Goal: Task Accomplishment & Management: Complete application form

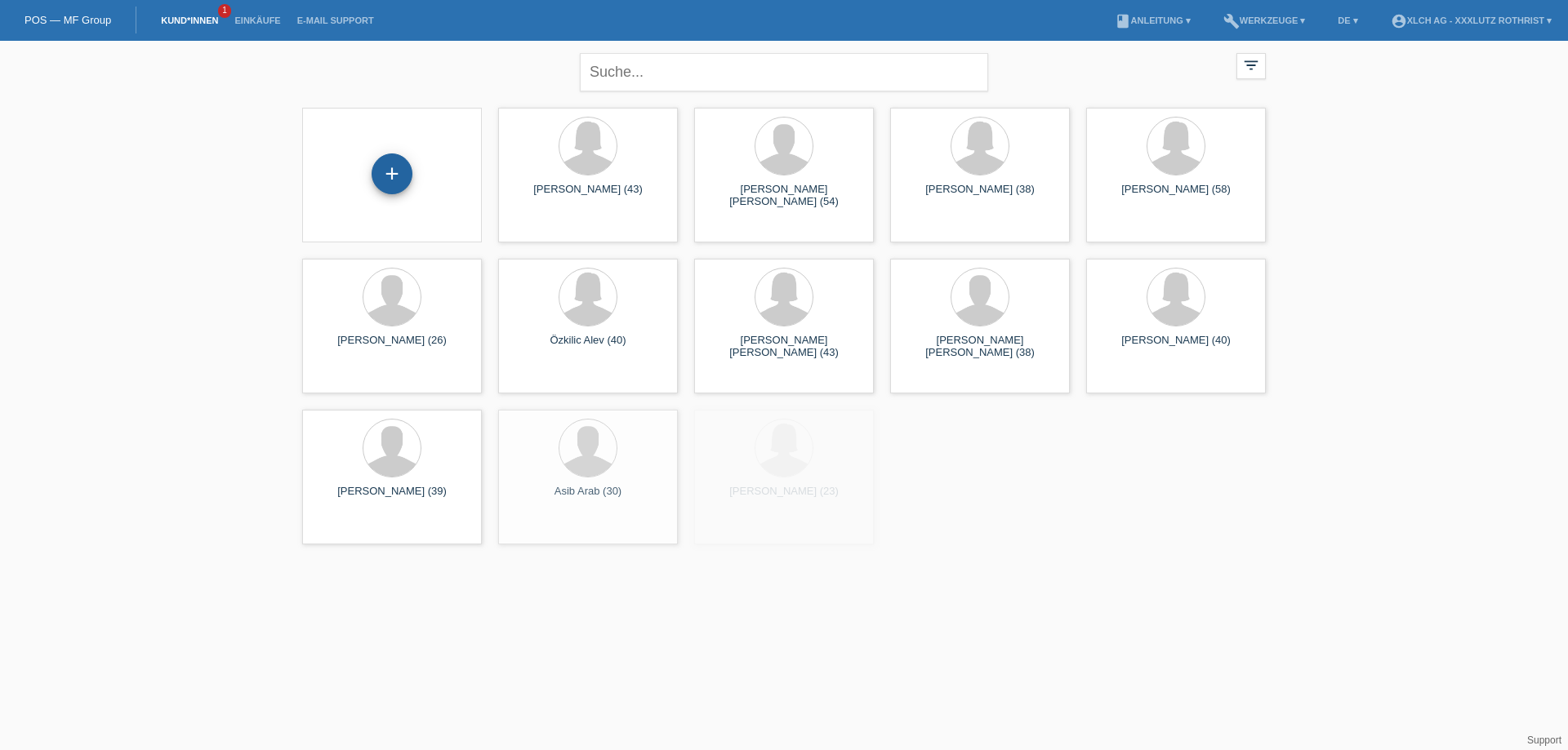
click at [379, 176] on div "+" at bounding box center [392, 174] width 41 height 41
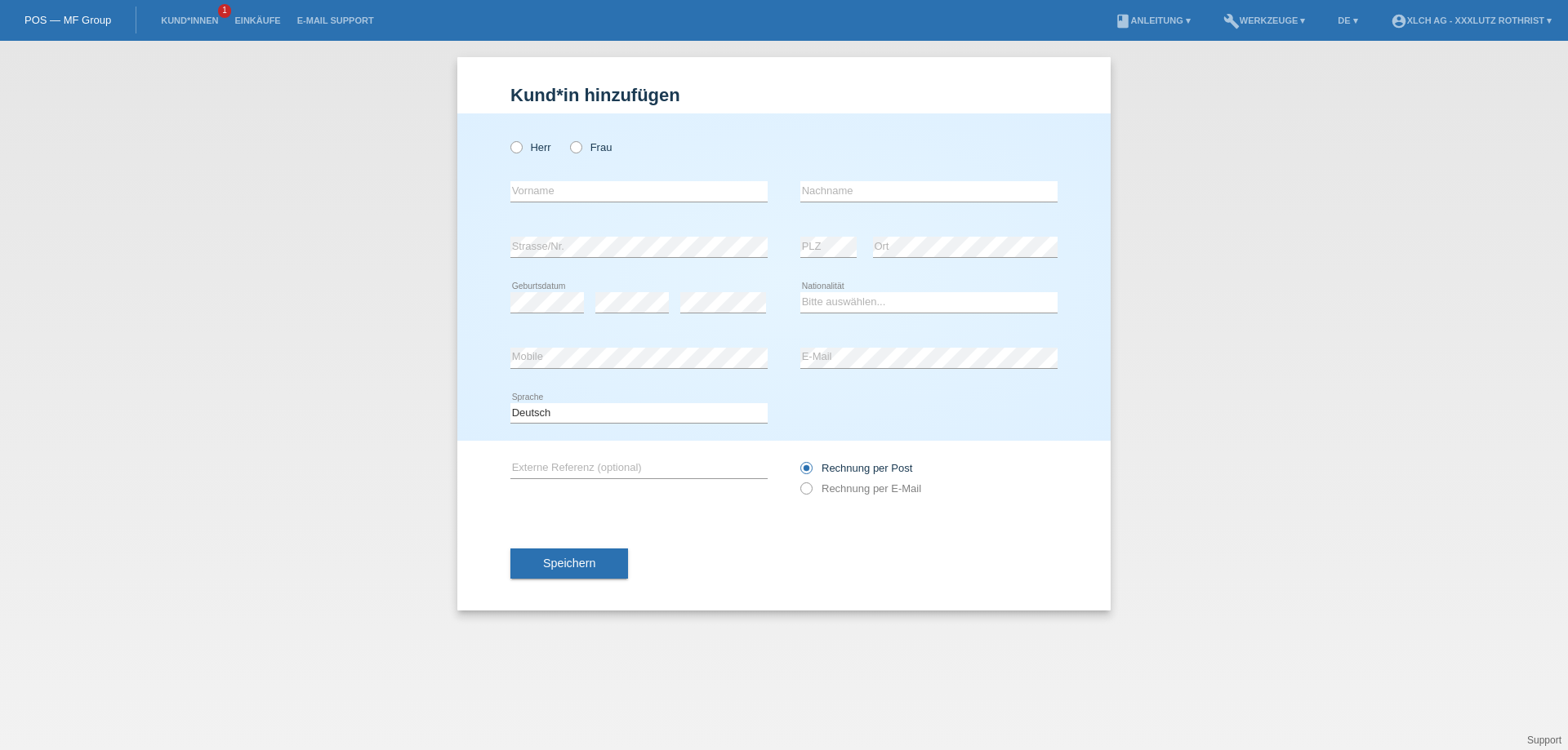
click at [582, 140] on div "Herr Frau" at bounding box center [638, 148] width 257 height 34
click at [568, 139] on icon at bounding box center [568, 139] width 0 height 0
click at [577, 145] on input "Frau" at bounding box center [575, 147] width 11 height 11
radio input "true"
click at [586, 184] on input "text" at bounding box center [638, 191] width 257 height 20
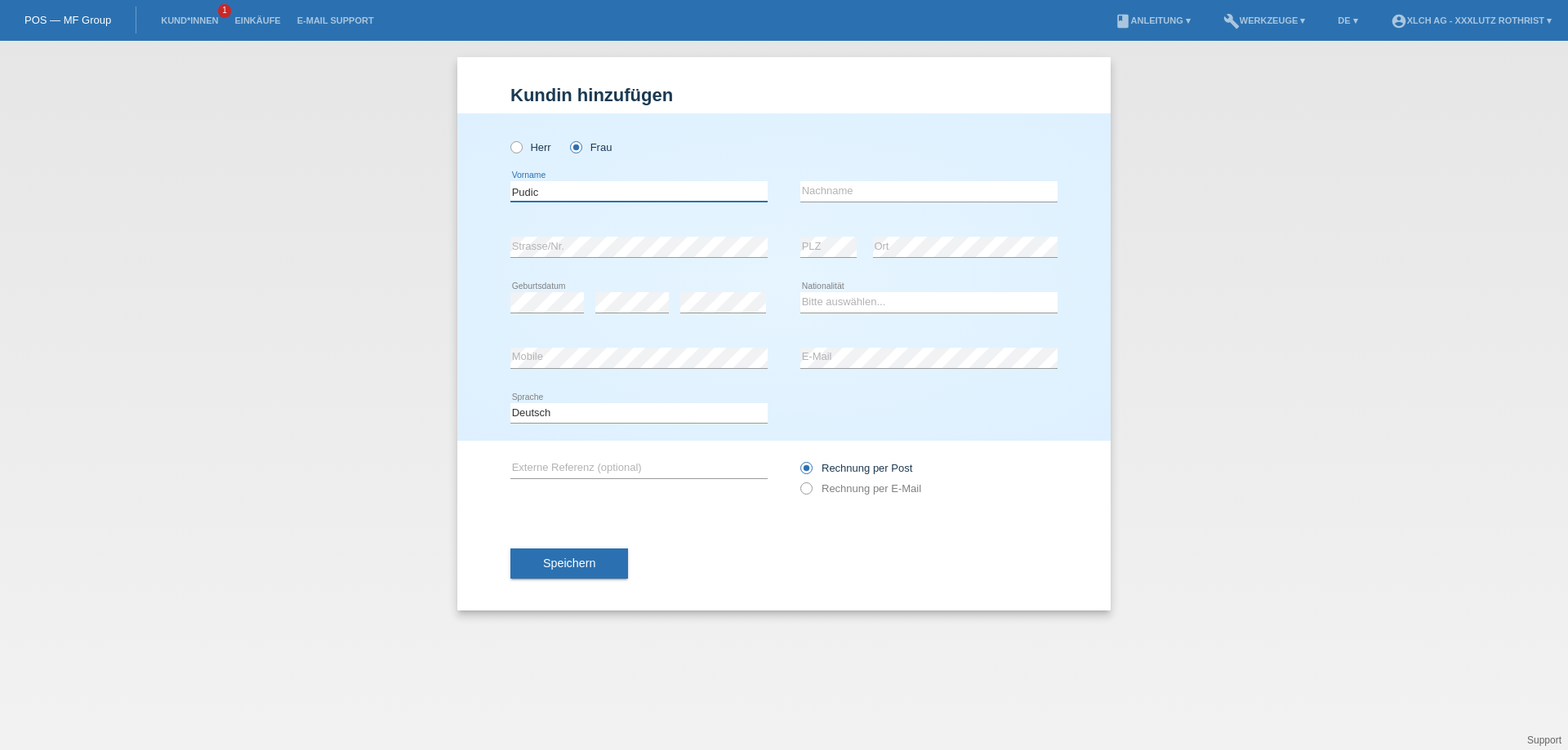
type input "Pudic"
click at [843, 202] on input "text" at bounding box center [928, 191] width 257 height 20
click at [848, 180] on div "error Nachname" at bounding box center [928, 191] width 257 height 55
click at [848, 184] on input "text" at bounding box center [928, 191] width 257 height 20
type input "Ivona"
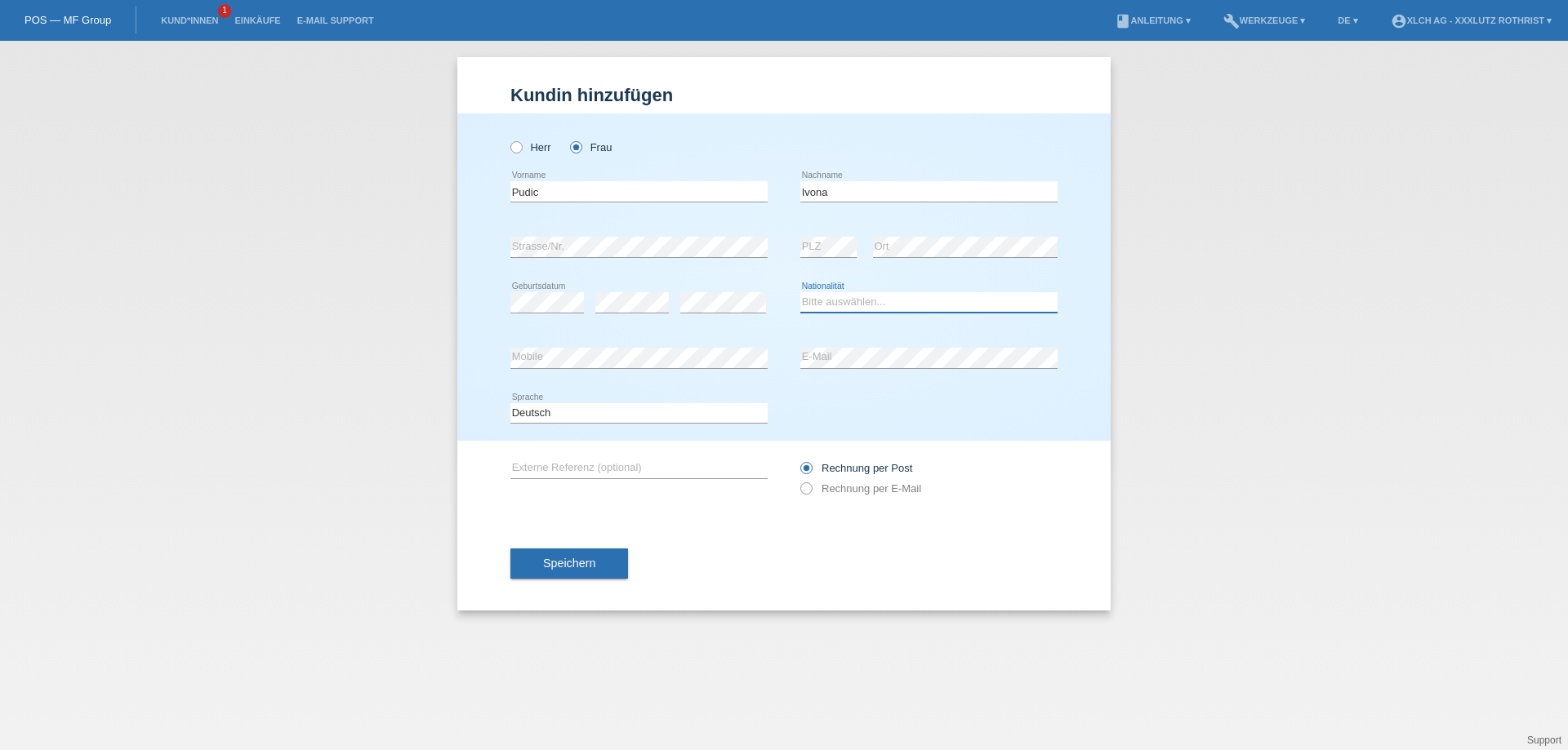
click at [820, 302] on select "Bitte auswählen... Schweiz Deutschland Liechtenstein Österreich ------------ Af…" at bounding box center [928, 302] width 257 height 20
select select "BA"
click at [800, 293] on select "Bitte auswählen... Schweiz Deutschland Liechtenstein Österreich ------------ Af…" at bounding box center [928, 302] width 257 height 20
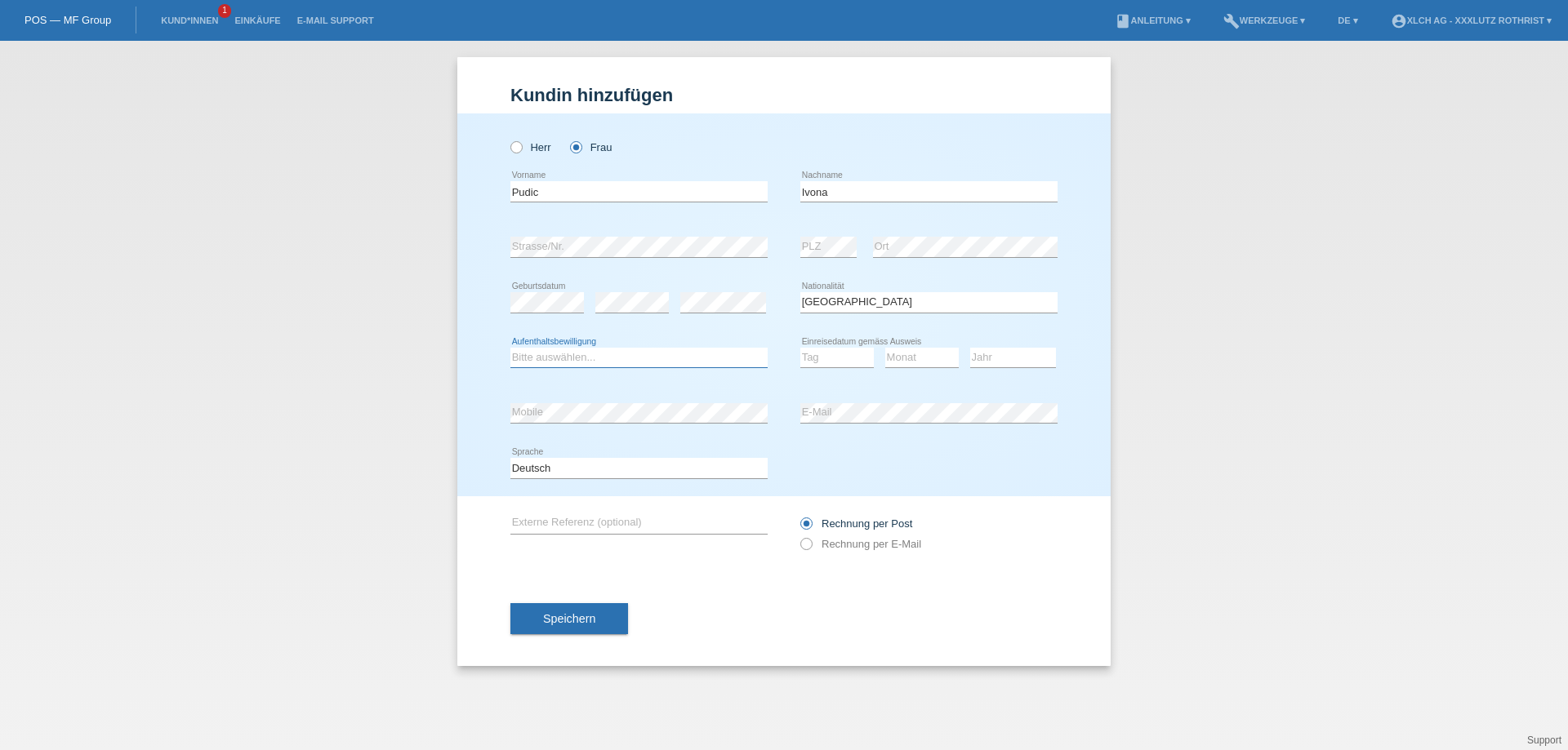
click at [525, 355] on select "Bitte auswählen... C B B - Flüchtlingsstatus Andere" at bounding box center [638, 358] width 257 height 20
select select "B"
click at [837, 359] on select "Tag 01 02 03 04 05 06 07 08 09 10 11" at bounding box center [837, 358] width 74 height 20
select select "06"
click at [910, 367] on select "Monat 01 02 03 04 05 06 07 08 09 10 11" at bounding box center [922, 358] width 74 height 20
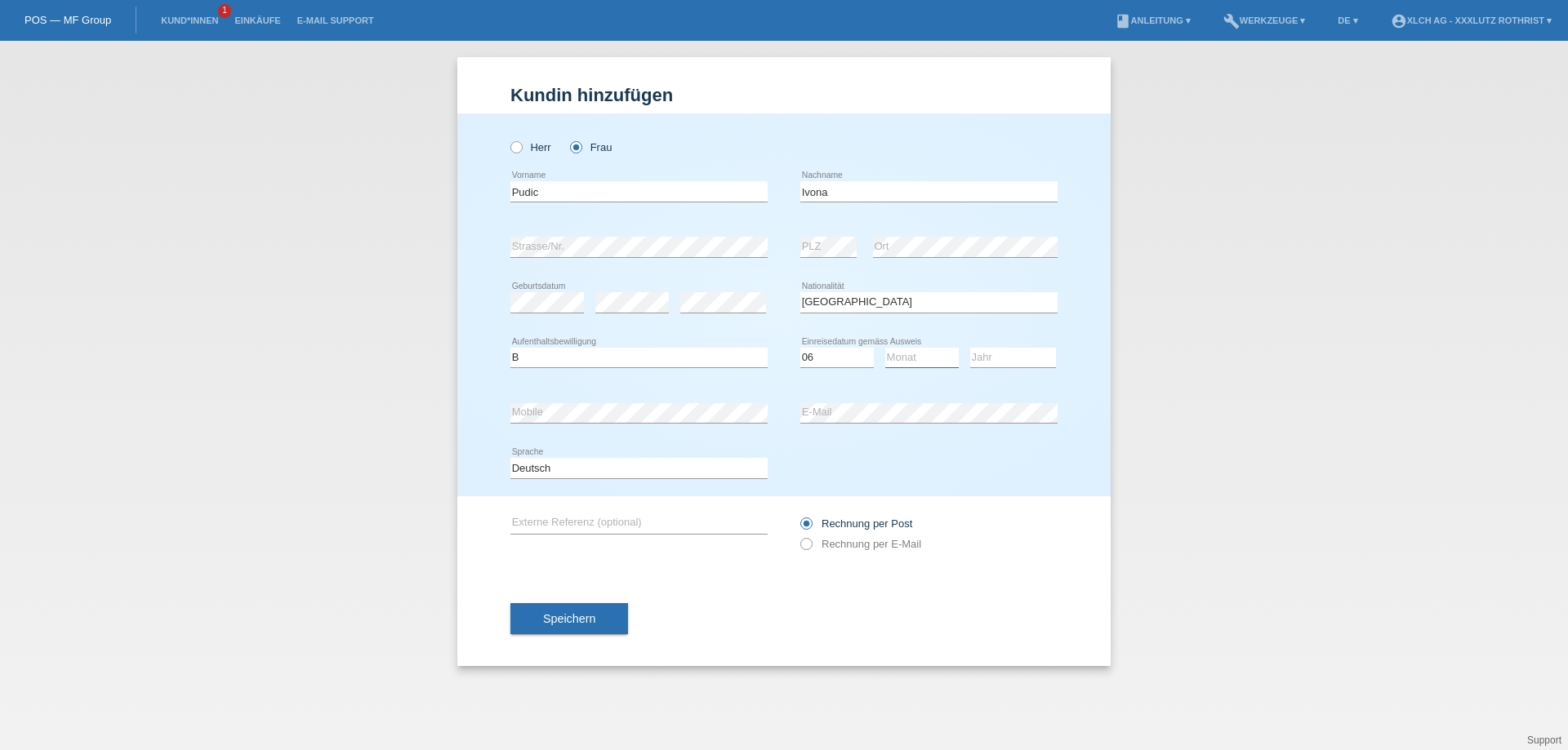
select select "05"
click at [990, 359] on select "Jahr 2025 2024 2023 2022 2021 2020 2019 2018 2017 2016 2015 2014 2013 2012 2011…" at bounding box center [1013, 358] width 85 height 20
select select "2019"
click at [537, 395] on div "error Mobile" at bounding box center [638, 413] width 257 height 55
click at [639, 236] on div "error Strasse/Nr." at bounding box center [638, 247] width 257 height 55
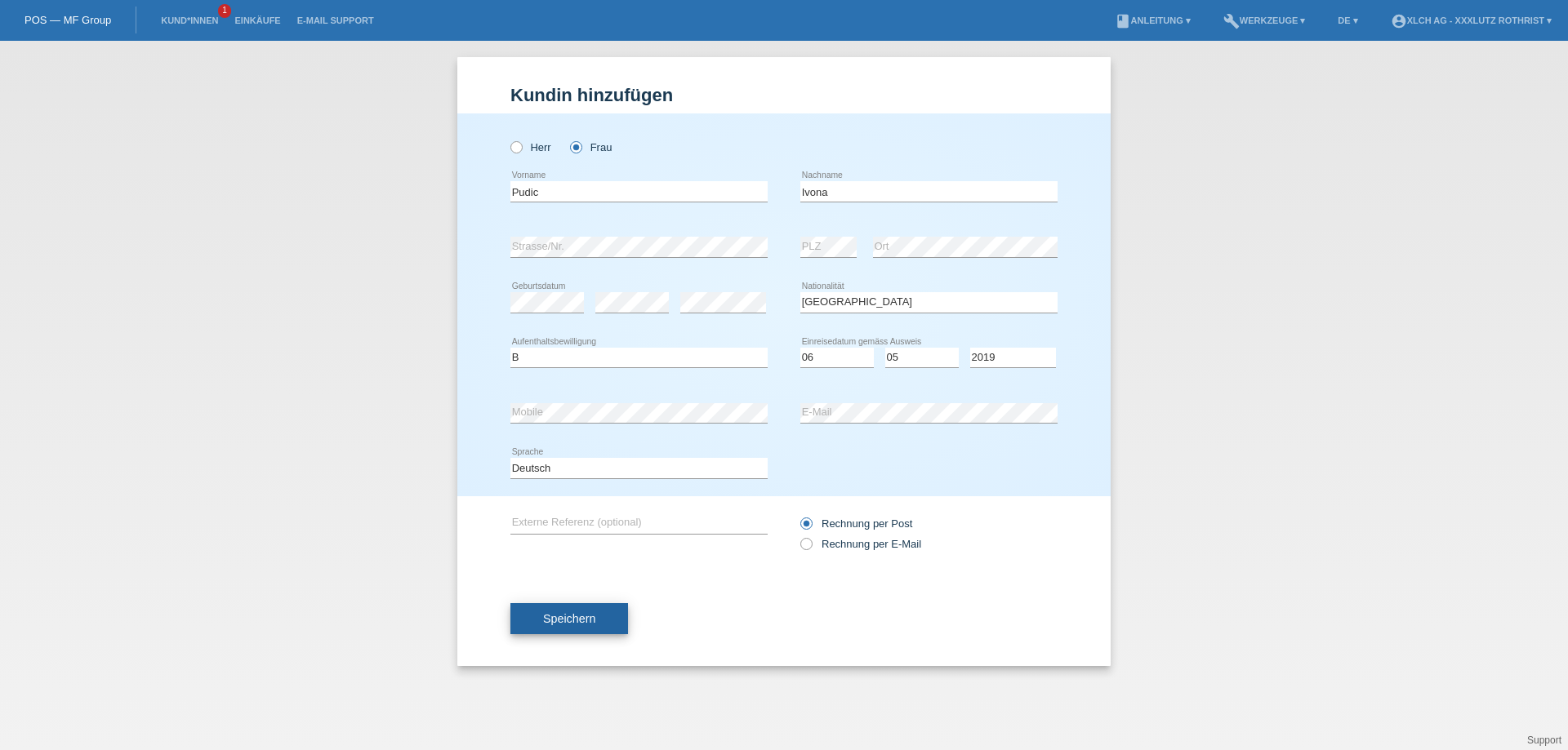
click at [586, 617] on span "Speichern" at bounding box center [569, 618] width 53 height 13
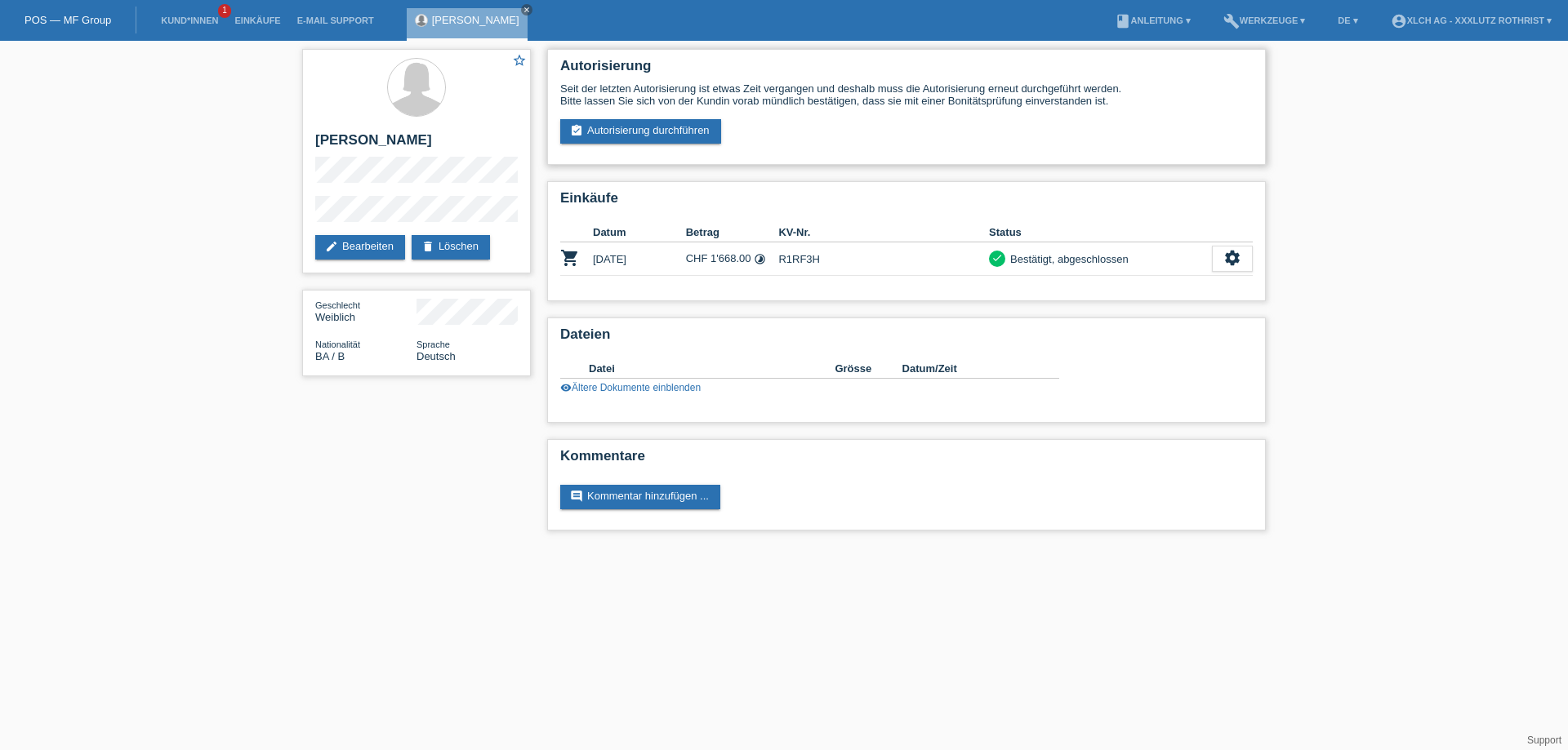
click at [656, 117] on div "Seit der letzten Autorisierung ist etwas Zeit vergangen und deshalb muss die Au…" at bounding box center [906, 113] width 692 height 61
click at [663, 134] on link "assignment_turned_in Autorisierung durchführen" at bounding box center [640, 132] width 161 height 25
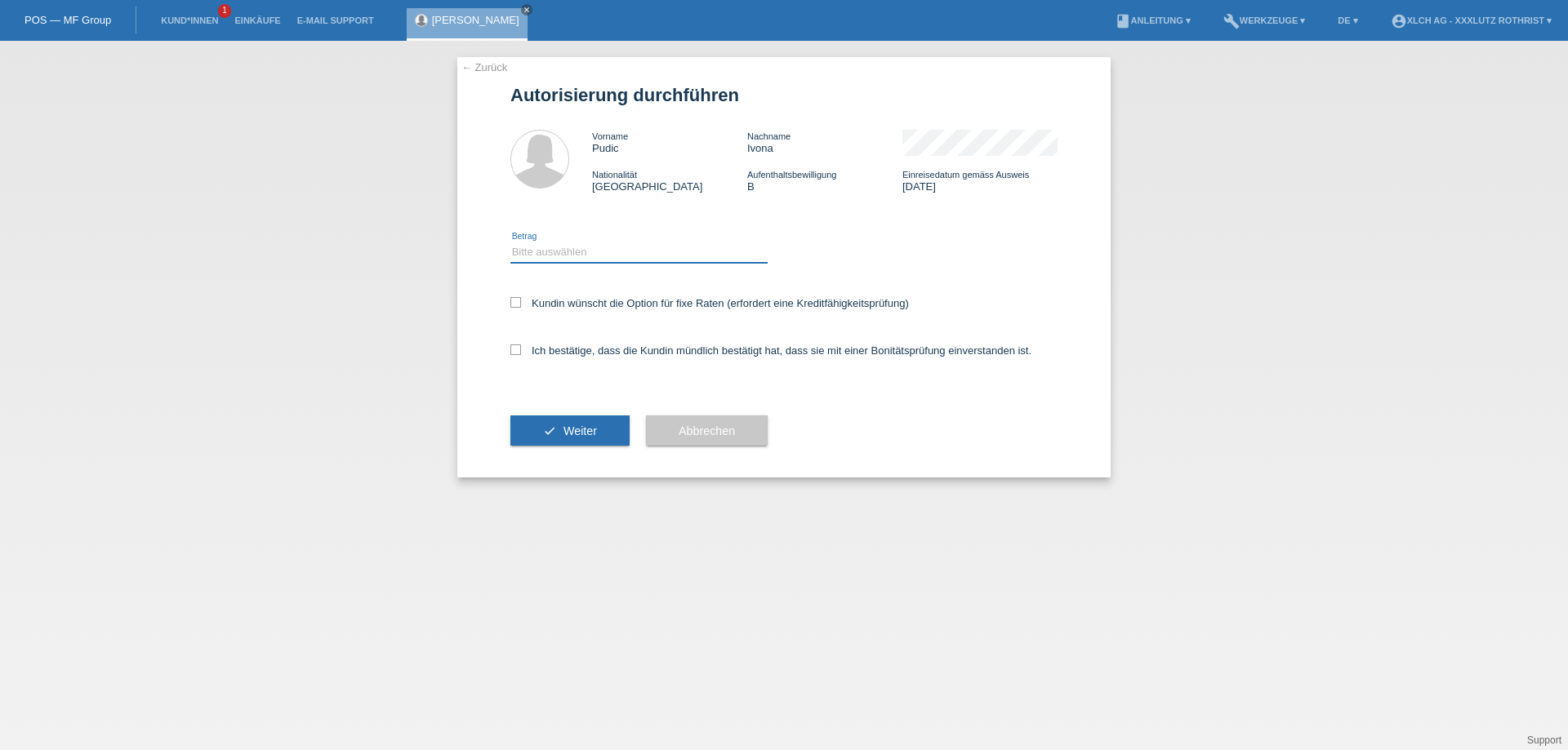
click at [587, 245] on select "Bitte auswählen CHF 1.00 - CHF 499.00 CHF 500.00 - CHF 1'999.00 CHF 2'000.00 - …" at bounding box center [638, 253] width 257 height 20
select select "2"
click at [510, 245] on select "Bitte auswählen CHF 1.00 - CHF 499.00 CHF 500.00 - CHF 1'999.00 CHF 2'000.00 - …" at bounding box center [638, 253] width 257 height 20
click at [596, 350] on label "Ich bestätige, dass die Kundin mündlich bestätigt hat, dass sie mit einer Bonit…" at bounding box center [770, 351] width 521 height 12
click at [521, 350] on input "Ich bestätige, dass die Kundin mündlich bestätigt hat, dass sie mit einer Bonit…" at bounding box center [515, 350] width 11 height 11
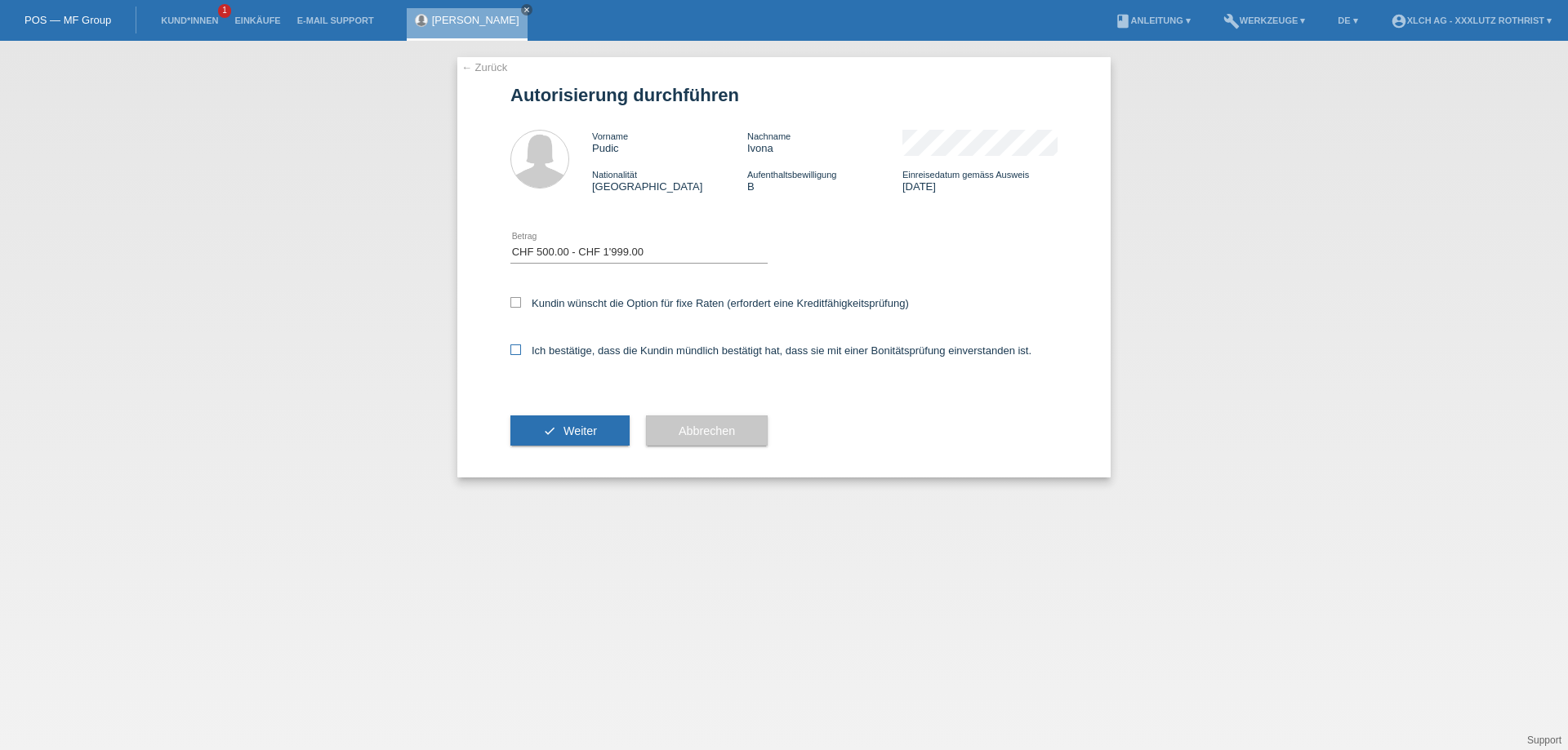
checkbox input "true"
click at [602, 314] on div "Kundin wünscht die Option für fixe Raten (erfordert eine Kreditfähigkeitsprüfun…" at bounding box center [783, 304] width 547 height 47
click at [605, 306] on label "Kundin wünscht die Option für fixe Raten (erfordert eine Kreditfähigkeitsprüfun…" at bounding box center [709, 303] width 399 height 12
click at [521, 306] on input "Kundin wünscht die Option für fixe Raten (erfordert eine Kreditfähigkeitsprüfun…" at bounding box center [515, 302] width 11 height 11
checkbox input "true"
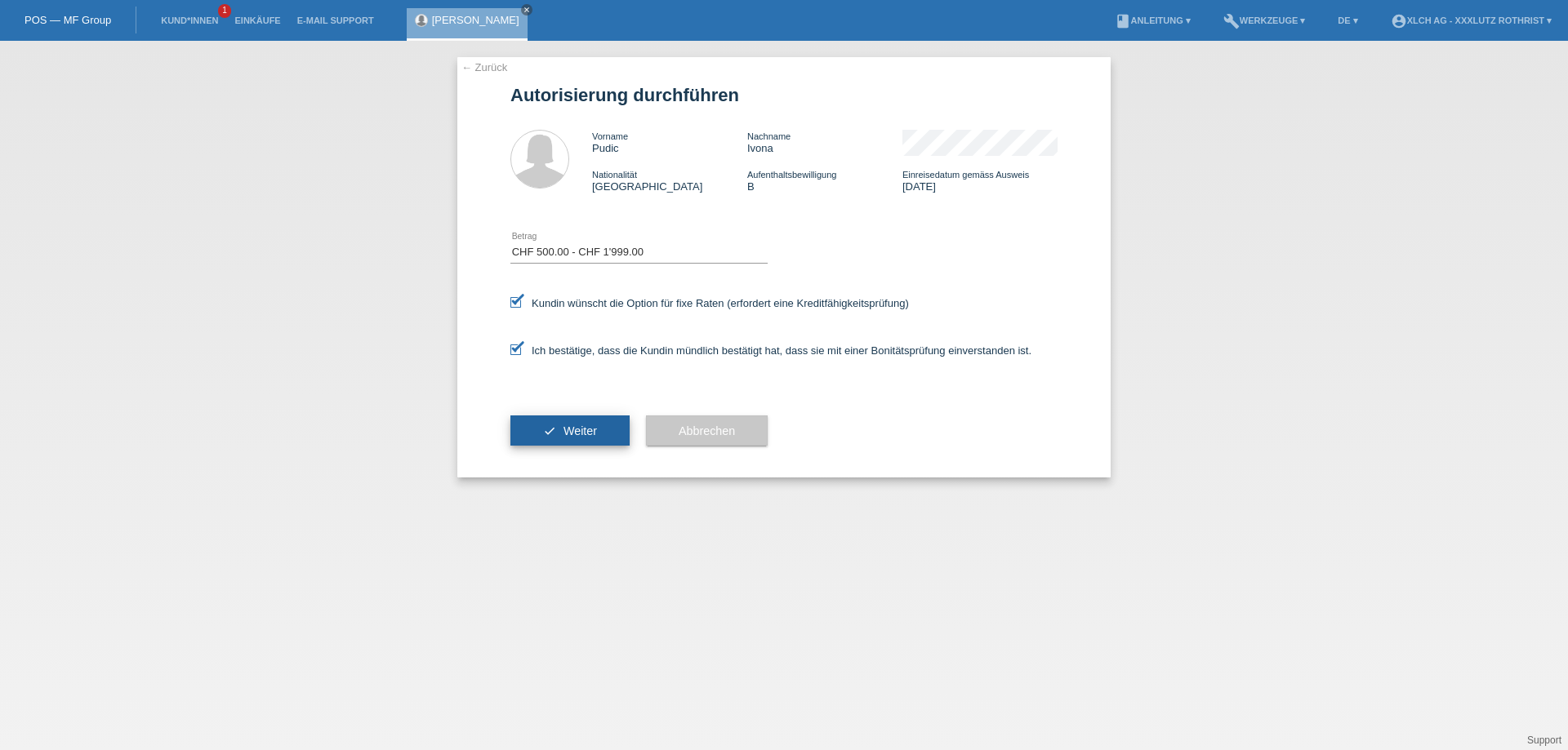
click at [579, 431] on span "Weiter" at bounding box center [580, 431] width 34 height 13
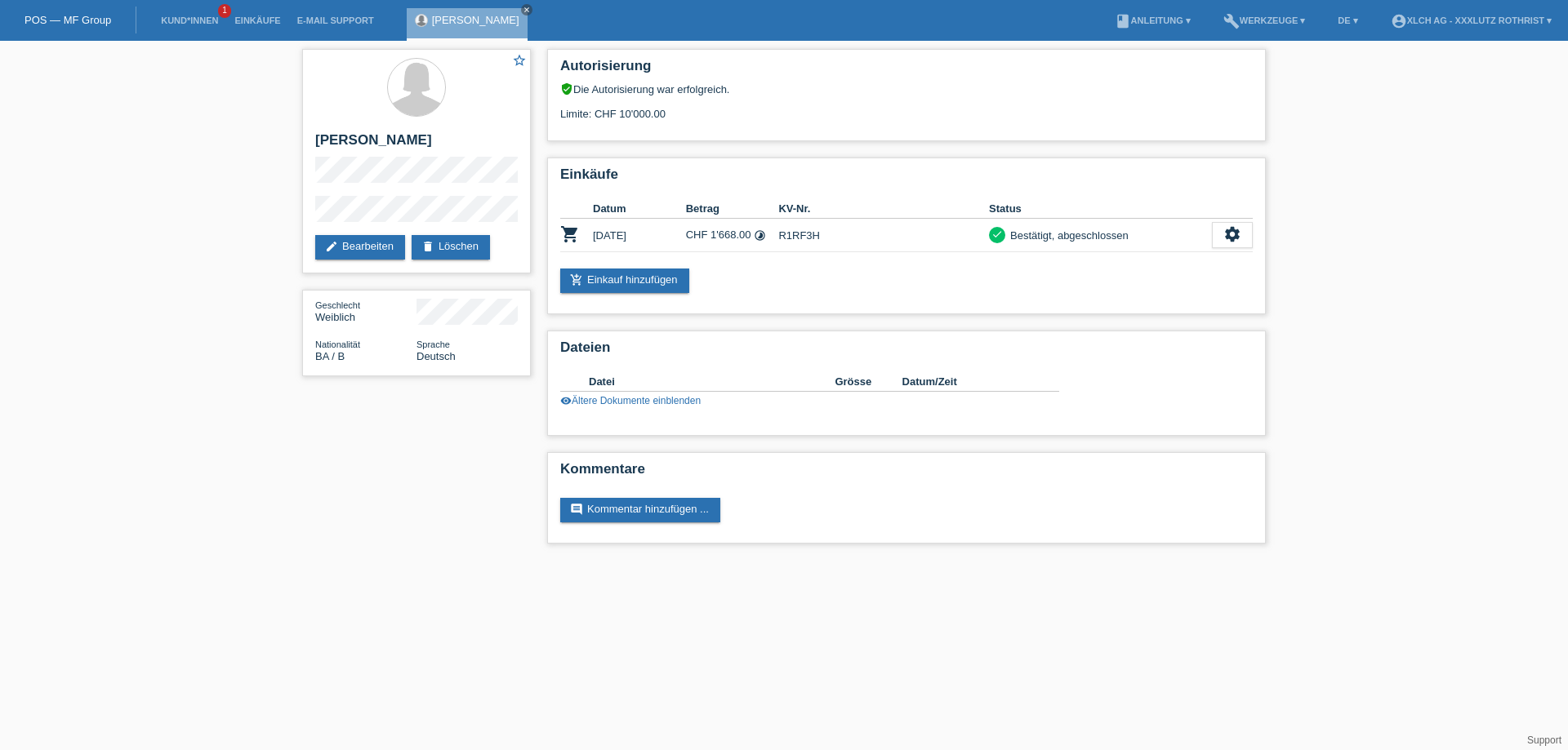
click at [676, 279] on link "add_shopping_cart Einkauf hinzufügen" at bounding box center [624, 281] width 129 height 25
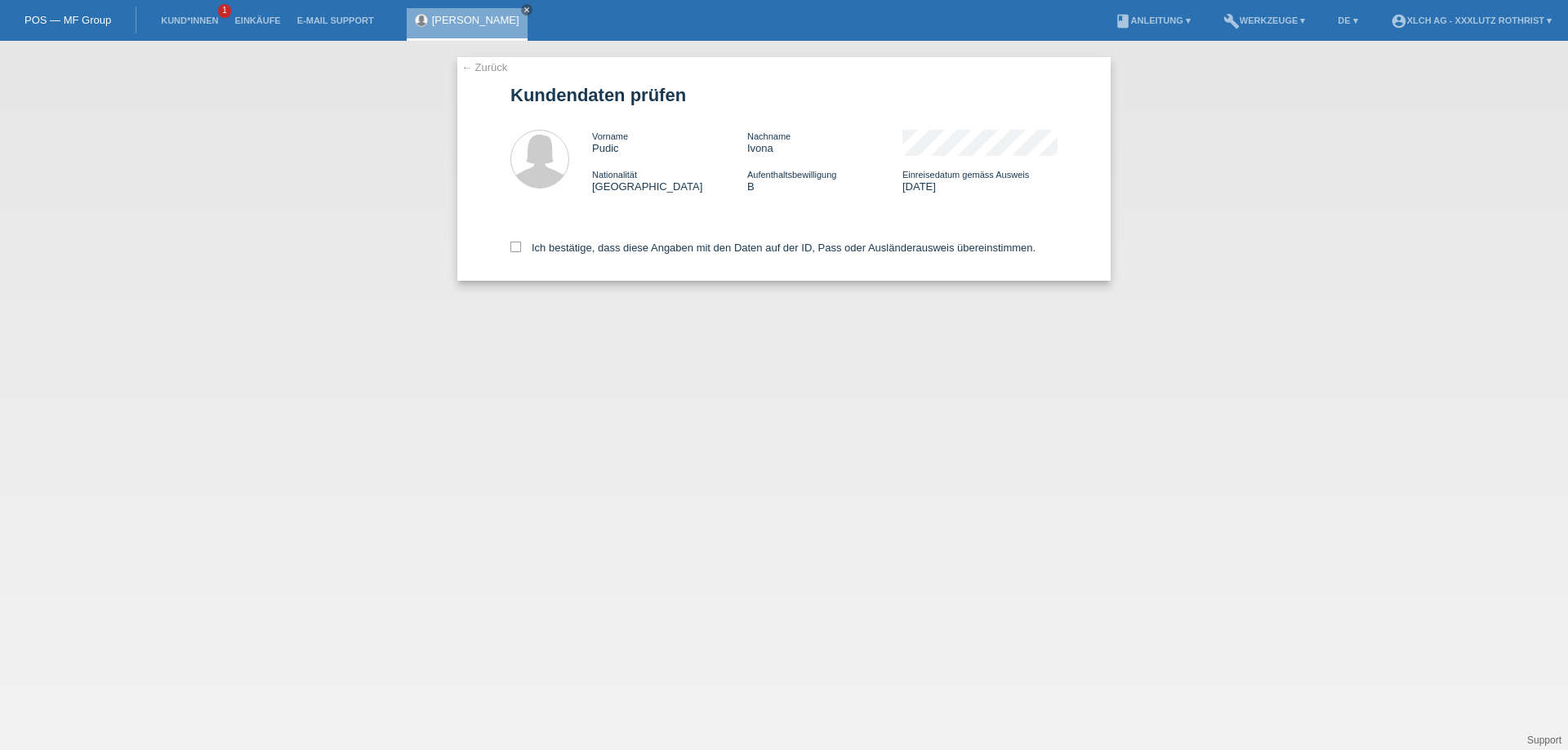
click at [553, 262] on div "Ich bestätige, dass diese Angaben mit den Daten auf der ID, Pass oder Ausländer…" at bounding box center [783, 245] width 547 height 72
click at [560, 247] on label "Ich bestätige, dass diese Angaben mit den Daten auf der ID, Pass oder Ausländer…" at bounding box center [772, 248] width 525 height 12
click at [521, 247] on input "Ich bestätige, dass diese Angaben mit den Daten auf der ID, Pass oder Ausländer…" at bounding box center [515, 247] width 11 height 11
checkbox input "true"
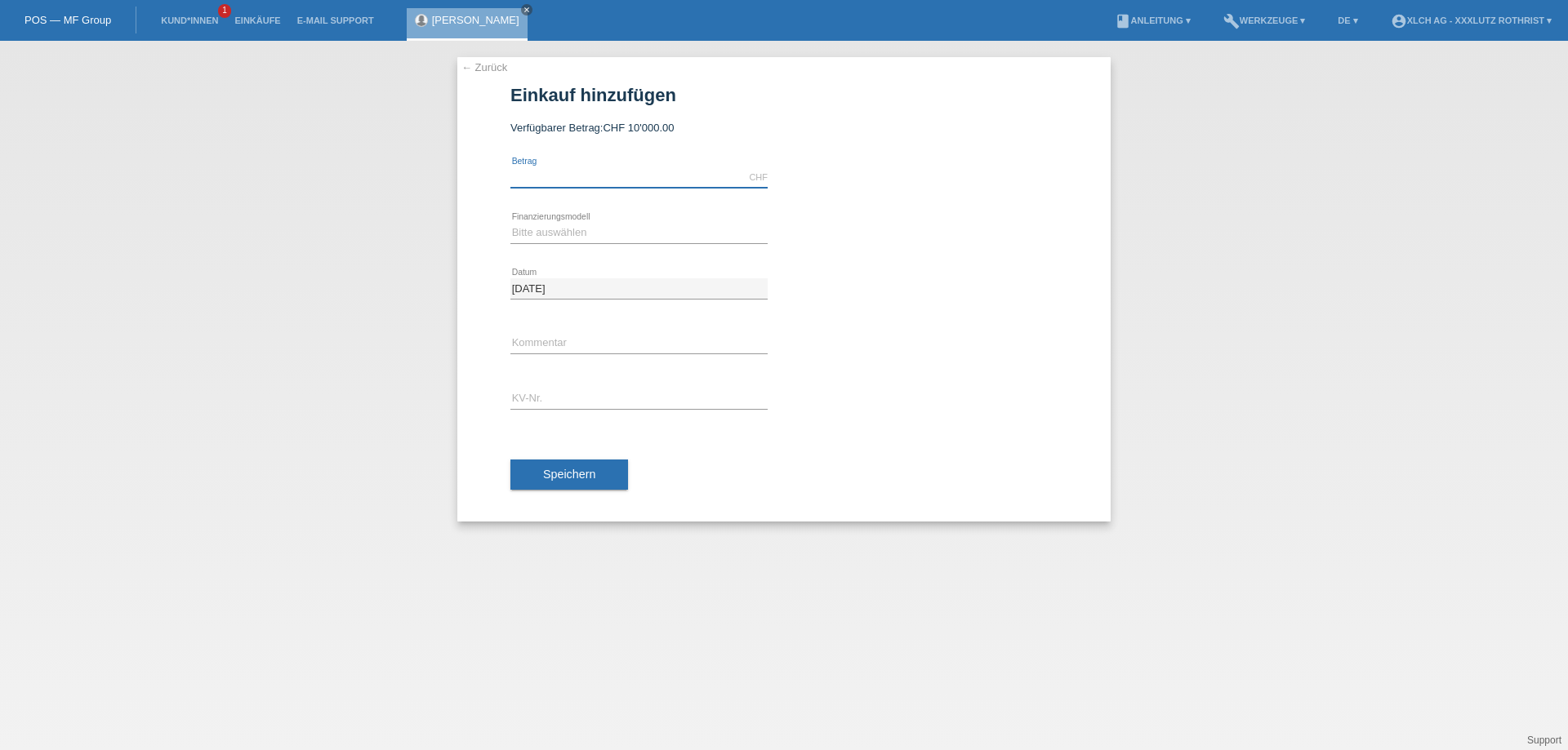
click at [584, 178] on input "text" at bounding box center [638, 177] width 257 height 20
type input "1195.65"
click at [589, 238] on select "Bitte auswählen Kauf auf Rechnung mit Teilzahlungsoption Fixe Raten - Zinsübern…" at bounding box center [638, 233] width 257 height 20
click at [566, 230] on select "Bitte auswählen Kauf auf Rechnung mit Teilzahlungsoption Fixe Raten - Zinsübern…" at bounding box center [638, 233] width 257 height 20
click at [555, 243] on div "Bitte auswählen Kauf auf Rechnung mit Teilzahlungsoption Fixe Raten - Zinsübern…" at bounding box center [638, 233] width 257 height 20
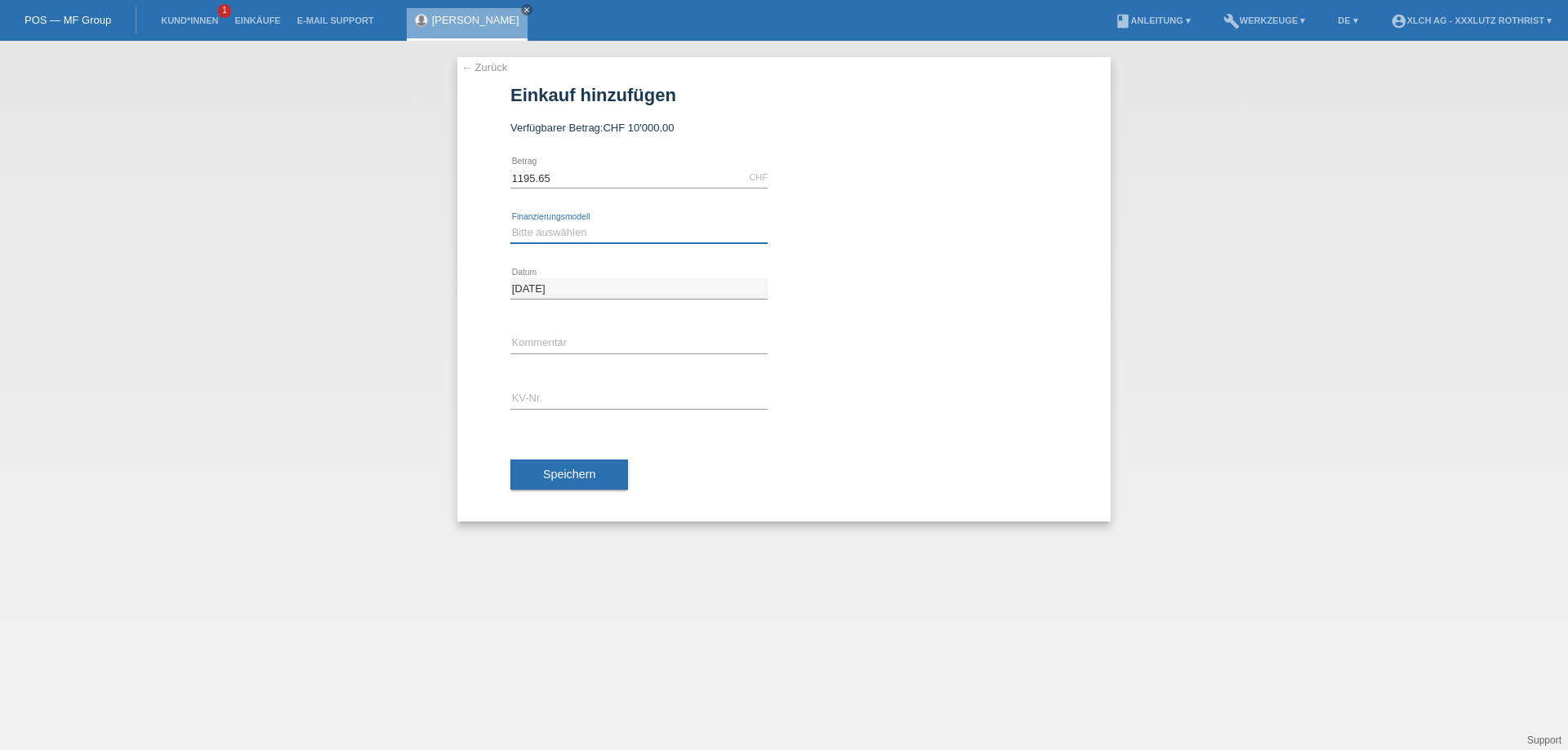
click at [561, 231] on select "Bitte auswählen Kauf auf Rechnung mit Teilzahlungsoption Fixe Raten - Zinsübern…" at bounding box center [638, 233] width 257 height 20
select select "109"
click at [510, 223] on select "Bitte auswählen Kauf auf Rechnung mit Teilzahlungsoption Fixe Raten - Zinsübern…" at bounding box center [638, 233] width 257 height 20
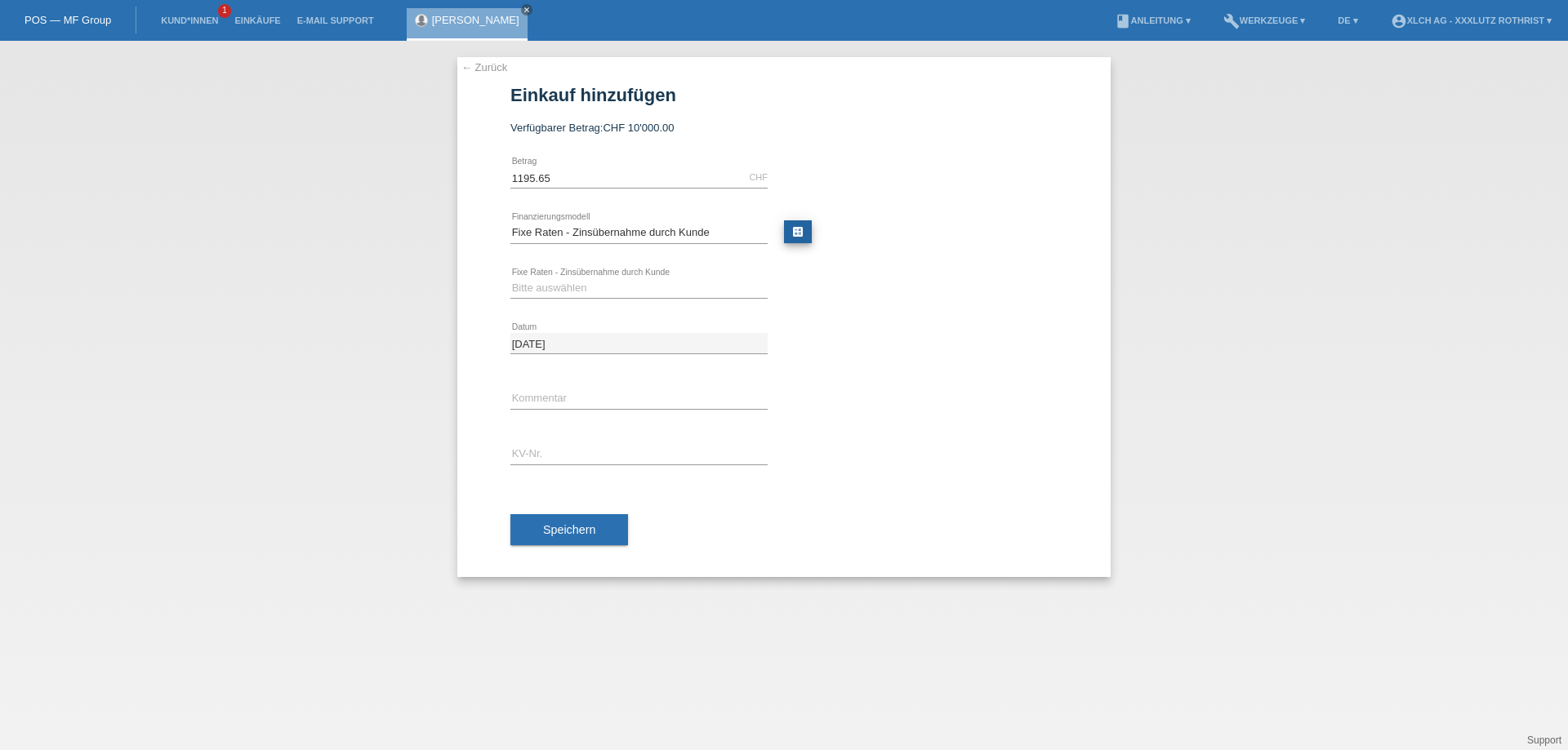
click at [791, 238] on link "calculate" at bounding box center [797, 232] width 28 height 23
type input "1195.65"
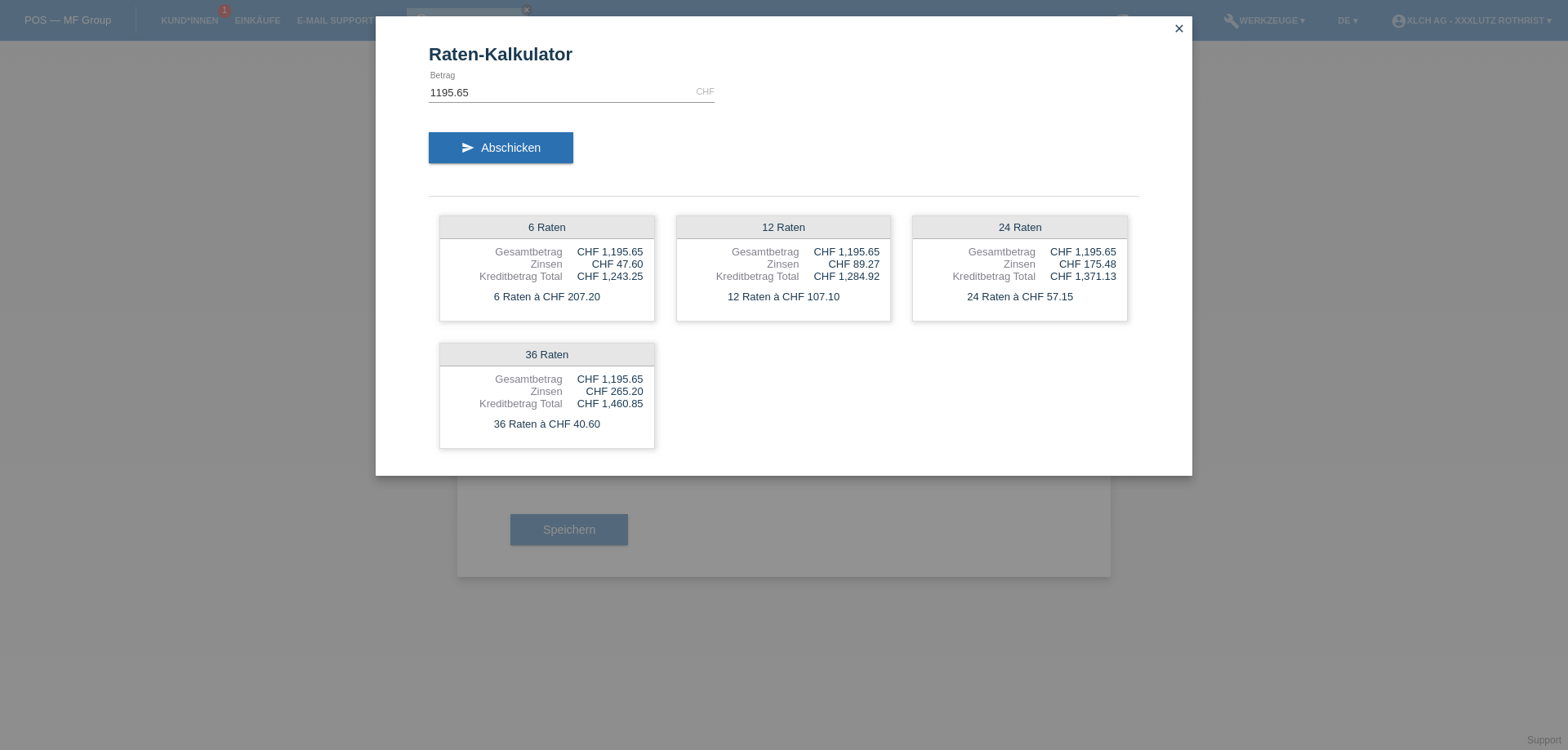
click at [1176, 29] on icon "close" at bounding box center [1179, 28] width 13 height 13
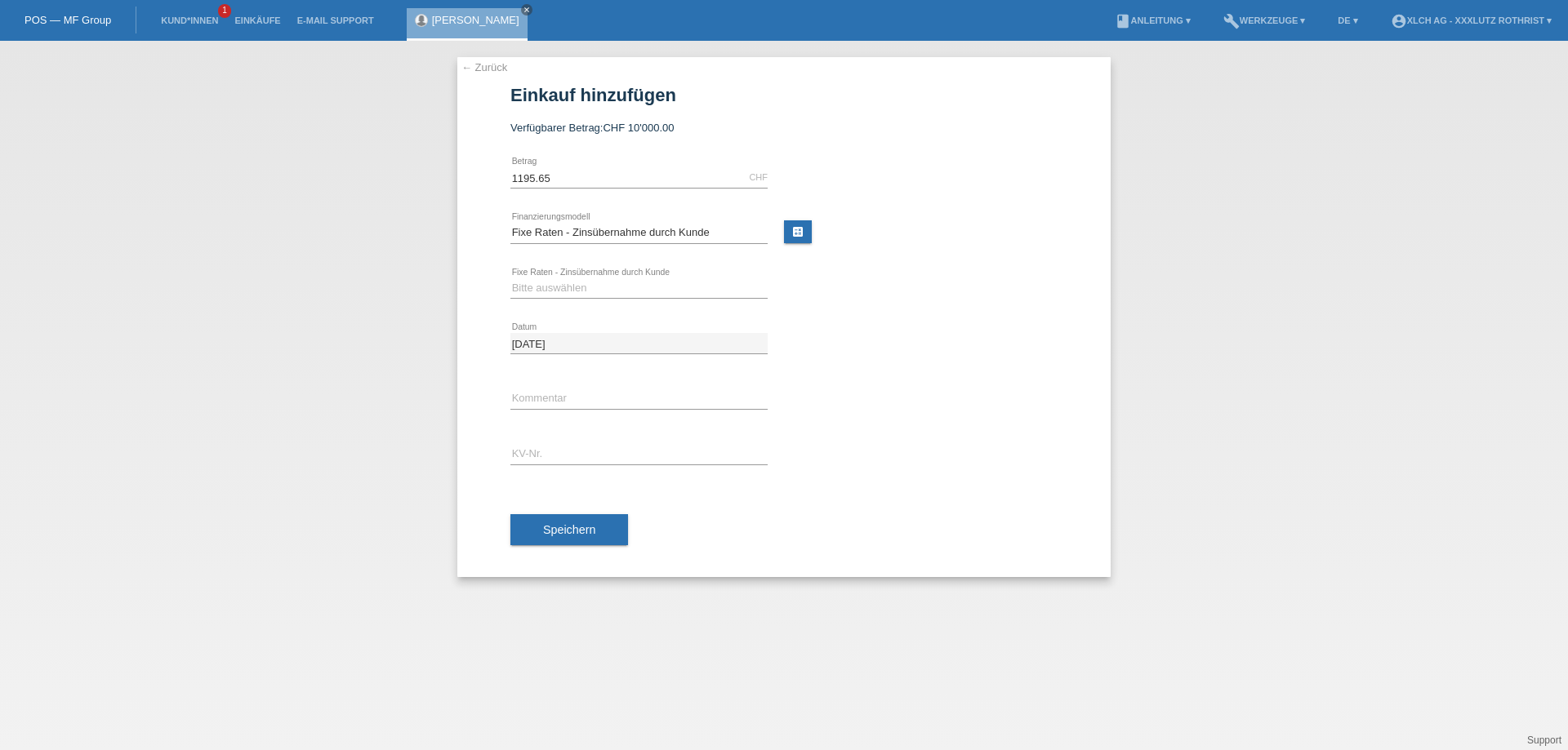
click at [618, 246] on div "Bitte auswählen Kauf auf Rechnung mit Teilzahlungsoption Fixe Raten - Zinsübern…" at bounding box center [638, 233] width 257 height 55
click at [618, 234] on select "Bitte auswählen Kauf auf Rechnung mit Teilzahlungsoption Fixe Raten - Zinsübern…" at bounding box center [638, 233] width 257 height 20
select select "108"
click at [510, 223] on select "Bitte auswählen Kauf auf Rechnung mit Teilzahlungsoption Fixe Raten - Zinsübern…" at bounding box center [638, 233] width 257 height 20
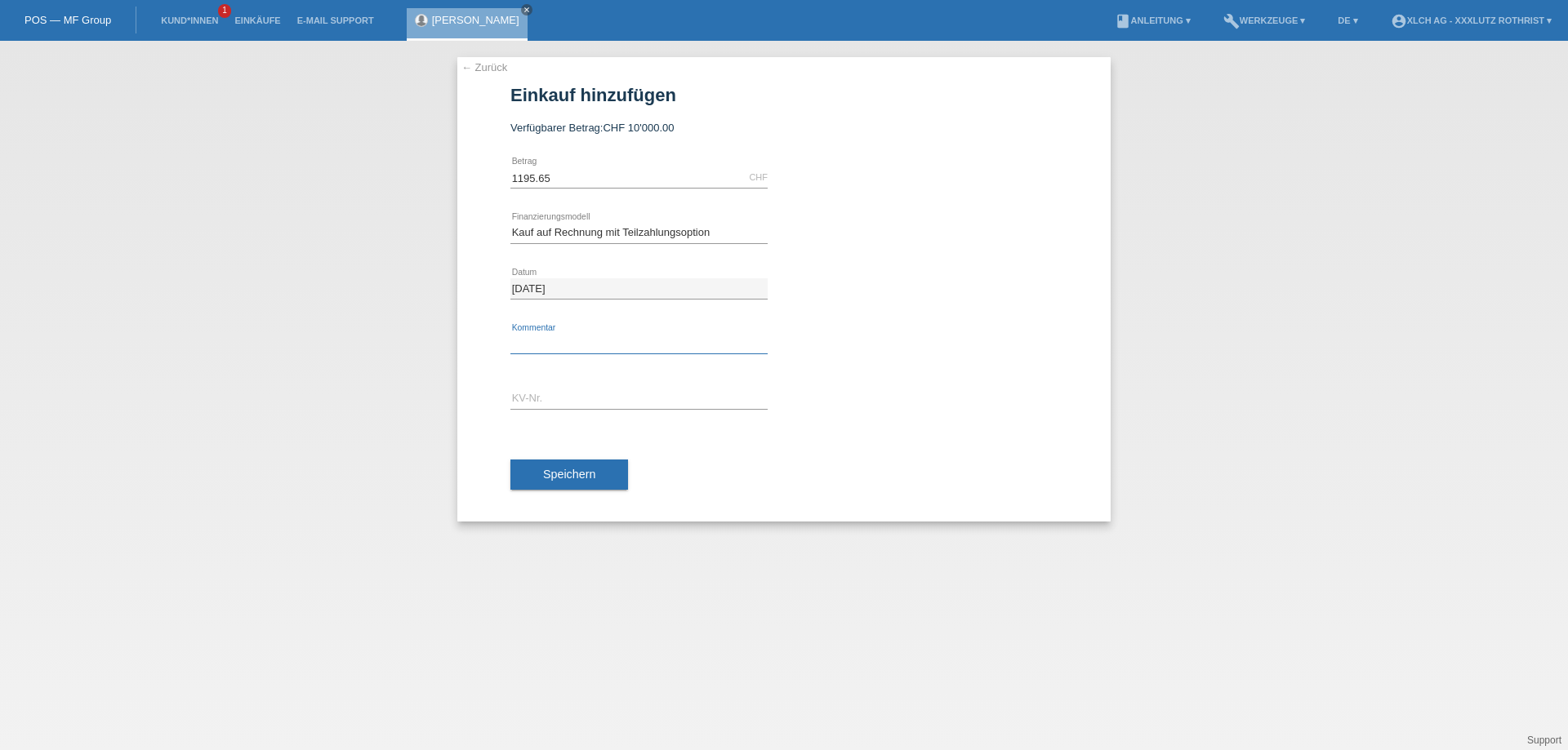
click at [575, 350] on input "text" at bounding box center [638, 343] width 257 height 20
type input "Finanziert durch 351m"
click at [626, 397] on input "text" at bounding box center [638, 399] width 257 height 20
type input "R1SJJ5"
click at [547, 461] on button "Speichern" at bounding box center [569, 475] width 117 height 31
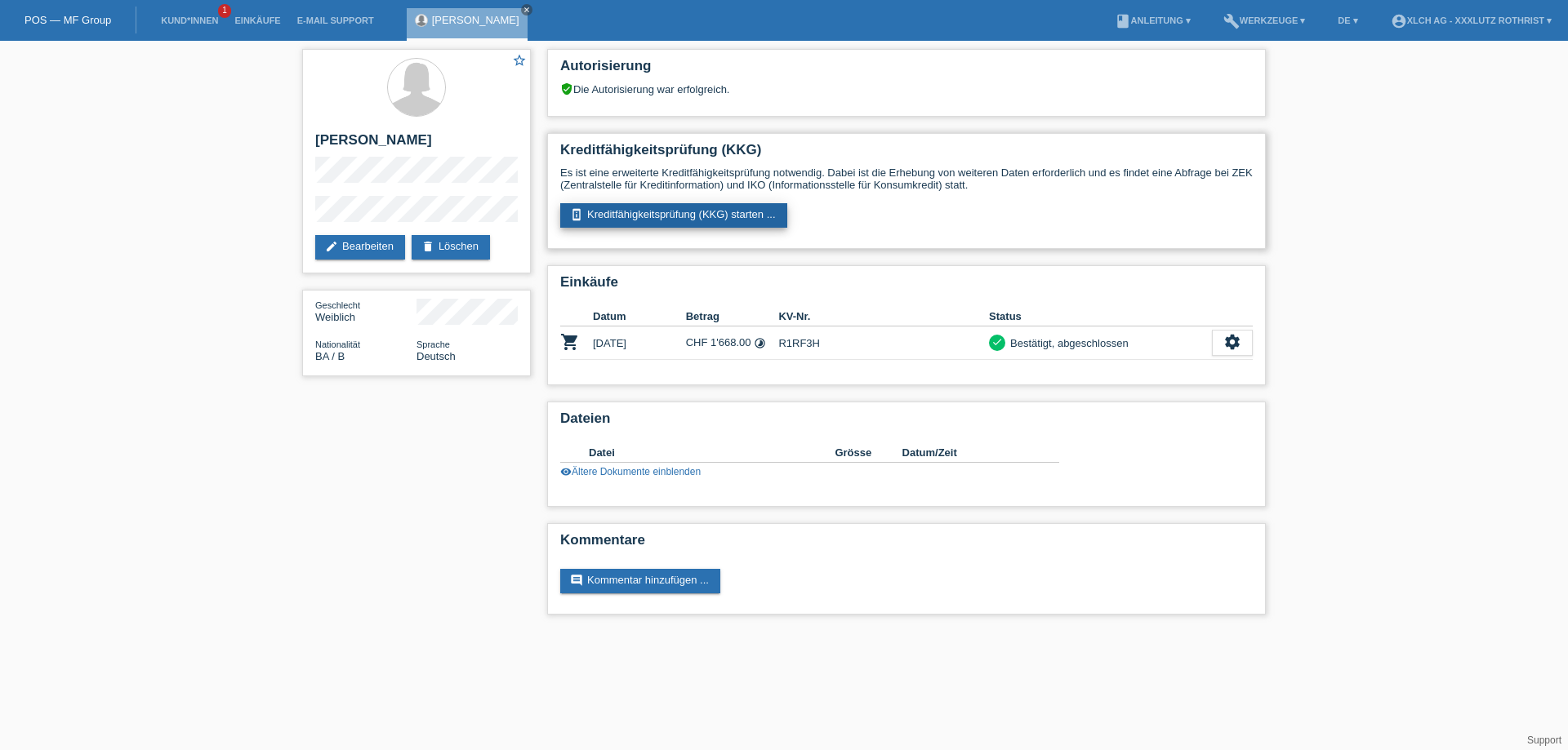
click at [683, 217] on link "perm_device_information Kreditfähigkeitsprüfung (KKG) starten ..." at bounding box center [673, 215] width 227 height 25
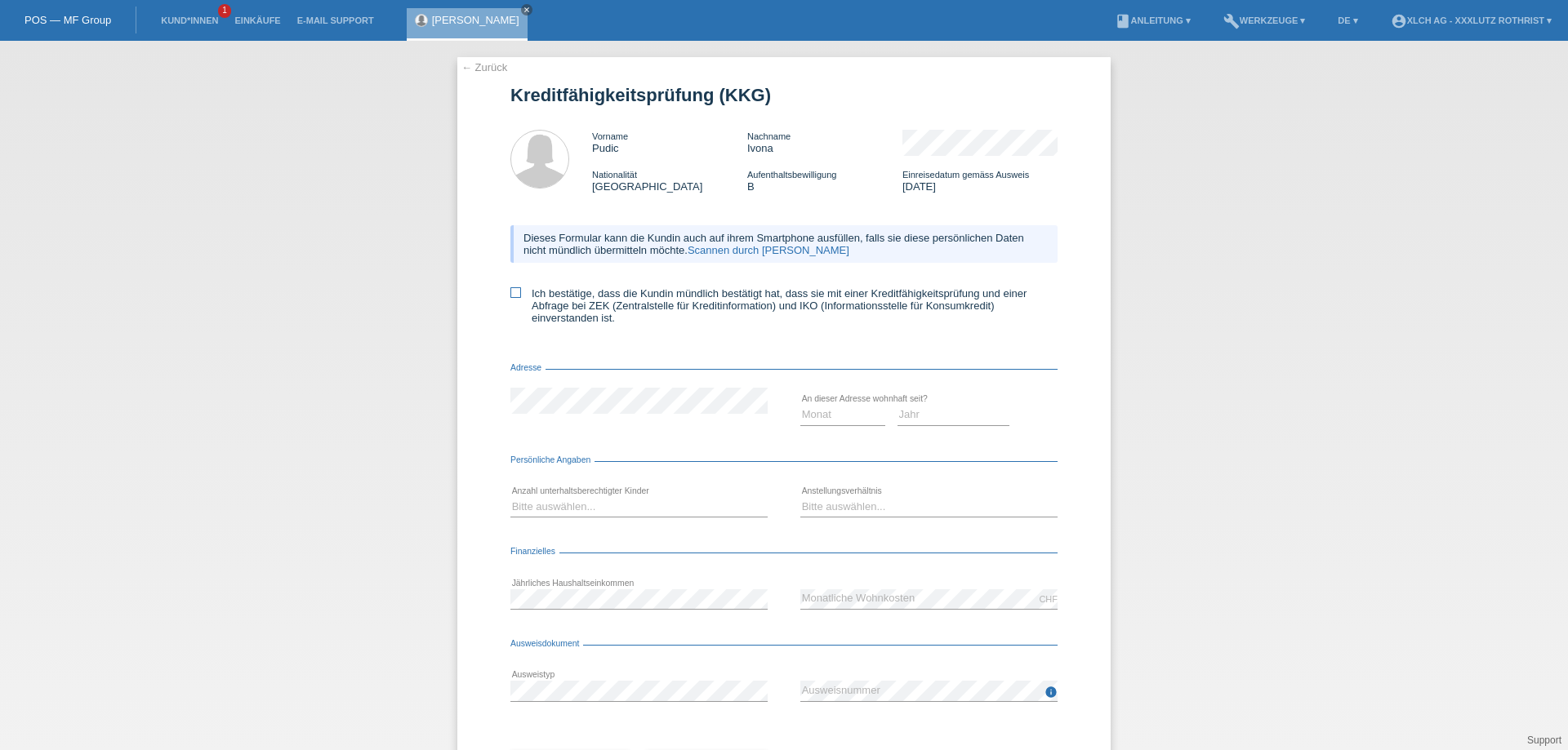
click at [511, 297] on icon at bounding box center [515, 293] width 11 height 11
click at [511, 297] on input "Ich bestätige, dass die Kundin mündlich bestätigt hat, dass sie mit einer Kredi…" at bounding box center [515, 293] width 11 height 11
checkbox input "true"
drag, startPoint x: 836, startPoint y: 422, endPoint x: 783, endPoint y: 421, distance: 53.0
click at [836, 422] on select "Monat 01 02 03 04 05 06 07 08 09 10" at bounding box center [842, 415] width 85 height 20
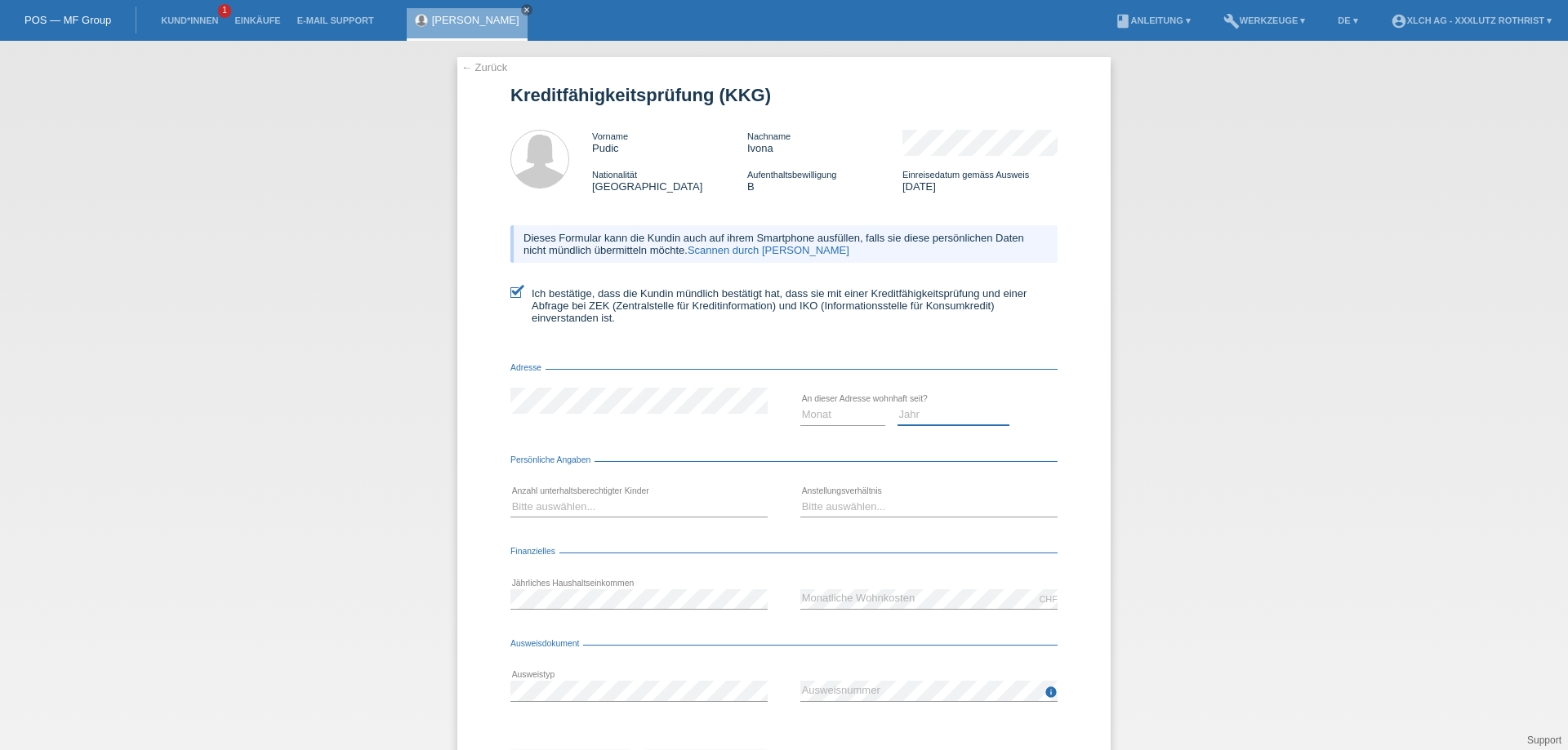
click at [934, 415] on select "Jahr 2025 2024 2023 2022 2021 2020 2019 2018 2017 2016 2015 2014 2013 2012 2011…" at bounding box center [953, 415] width 113 height 20
select select "2021"
click at [897, 411] on select "Jahr 2025 2024 2023 2022 2021 2020 2019 2018 2017 2016 2015 2014 2013 2012 2011…" at bounding box center [953, 415] width 113 height 20
click at [847, 424] on select "Monat 01 02 03 04 05 06 07 08 09 10" at bounding box center [842, 415] width 85 height 20
select select "09"
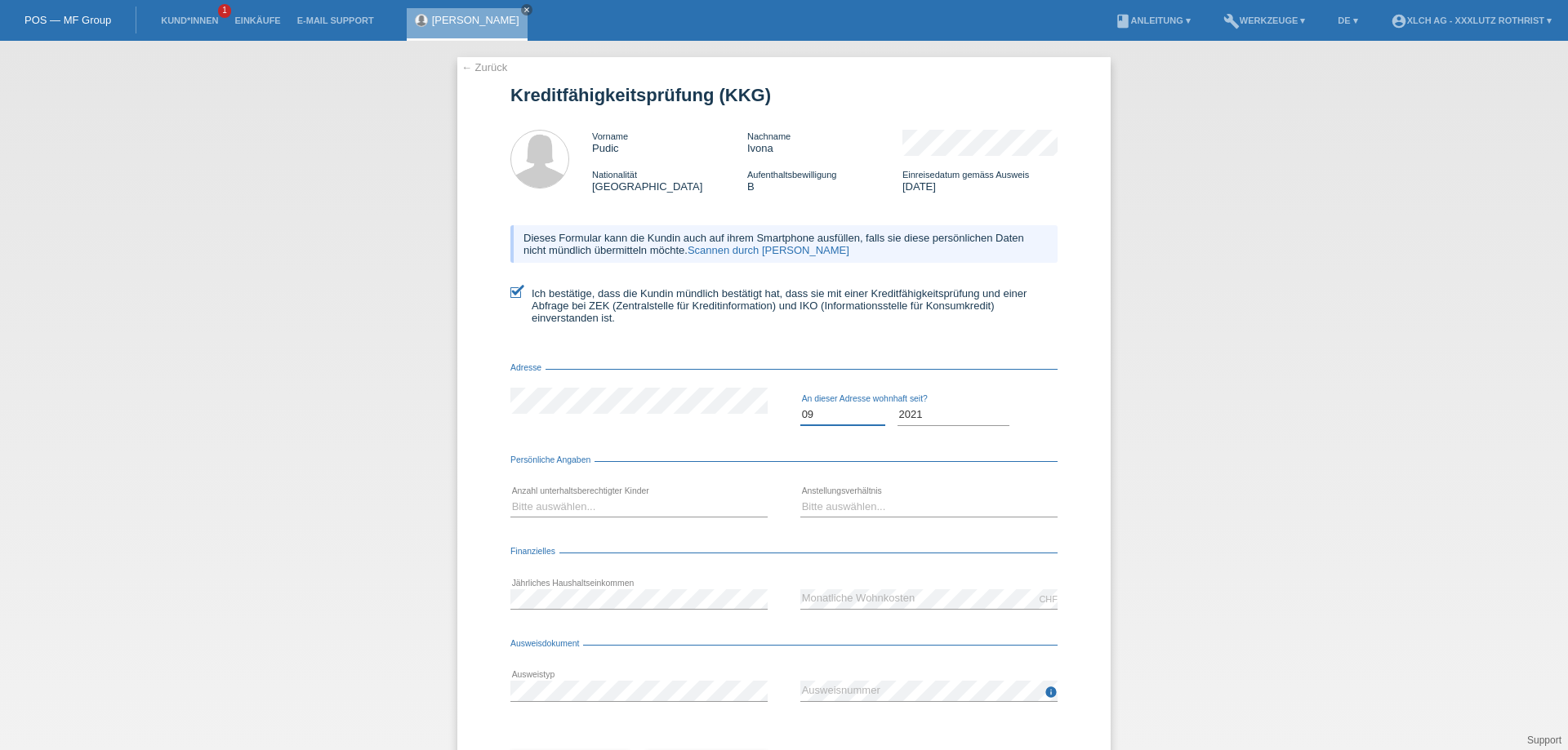
click at [800, 411] on select "Monat 01 02 03 04 05 06 07 08 09 10" at bounding box center [842, 415] width 85 height 20
click at [663, 518] on icon at bounding box center [638, 517] width 257 height 1
click at [651, 516] on select "Bitte auswählen... 0 1 2 3 4 5 6 7 8 9" at bounding box center [638, 507] width 257 height 20
select select "0"
click at [510, 503] on select "Bitte auswählen... 0 1 2 3 4 5 6 7 8 9" at bounding box center [638, 507] width 257 height 20
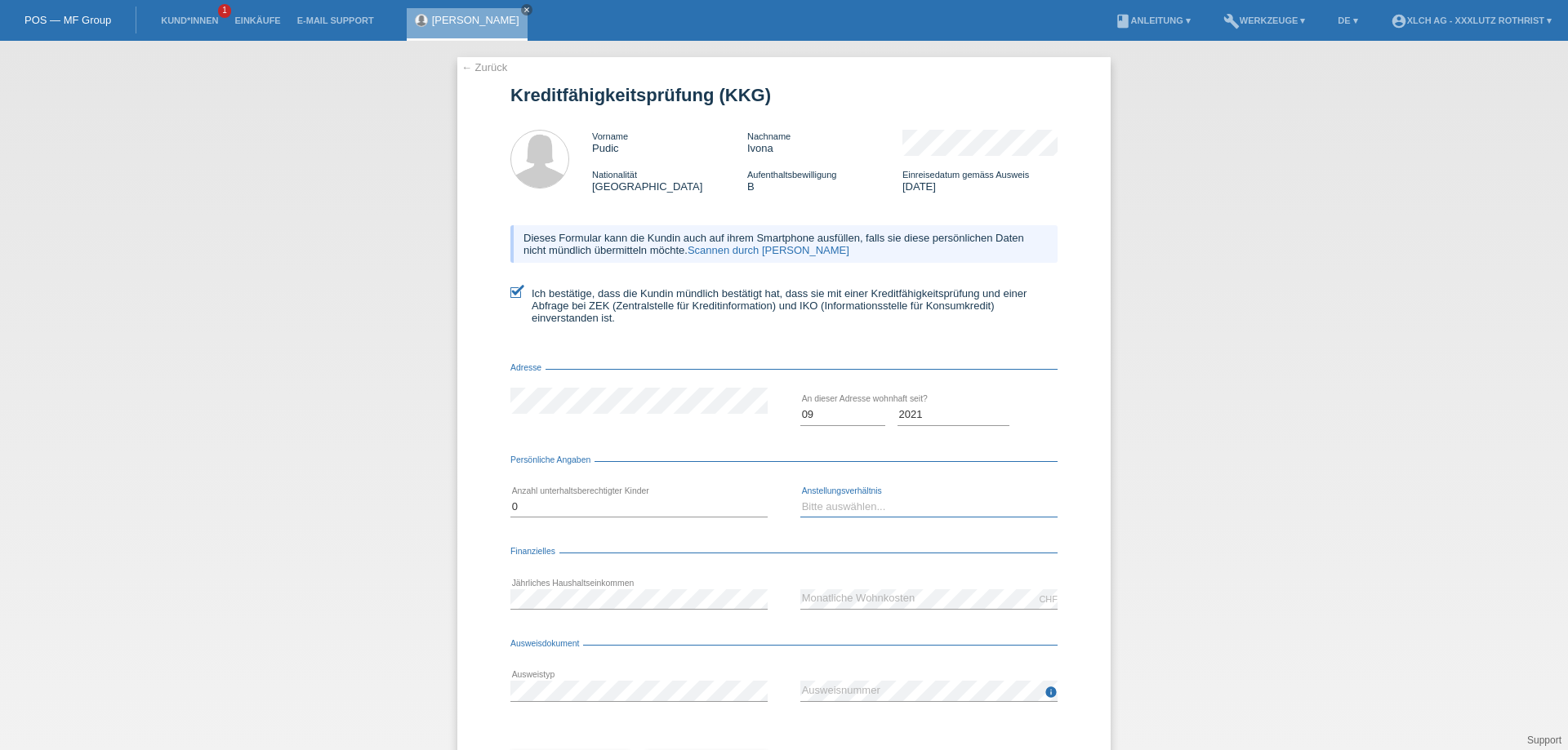
click at [820, 512] on select "Bitte auswählen... Unbefristet Befristet Lehrling/Student Pensioniert Nicht arb…" at bounding box center [928, 507] width 257 height 20
select select "UNLIMITED"
click at [800, 503] on select "Bitte auswählen... Unbefristet Befristet Lehrling/Student Pensioniert Nicht arb…" at bounding box center [928, 507] width 257 height 20
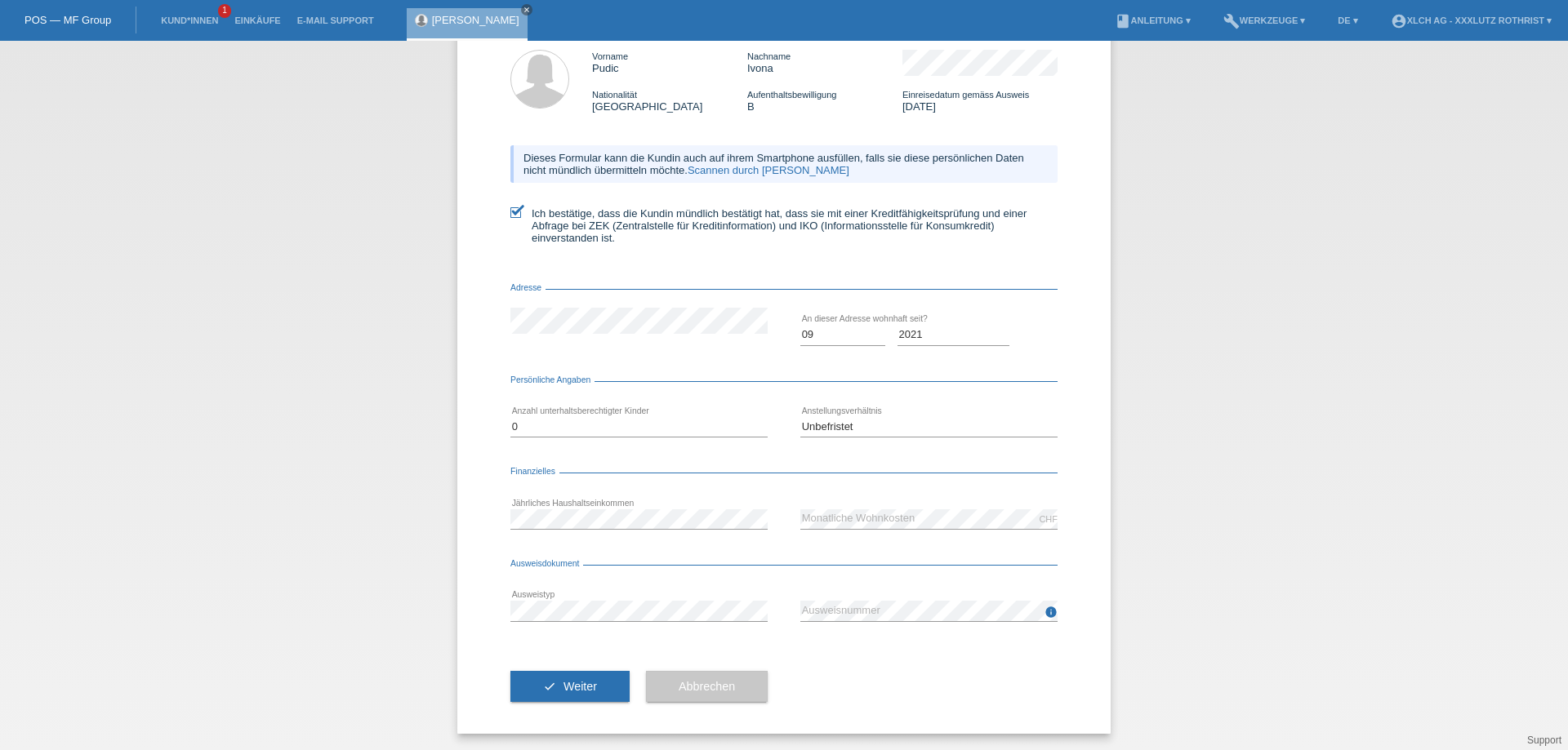
click at [598, 705] on div "check Weiter" at bounding box center [570, 686] width 119 height 94
click at [594, 683] on button "check Weiter" at bounding box center [570, 686] width 119 height 31
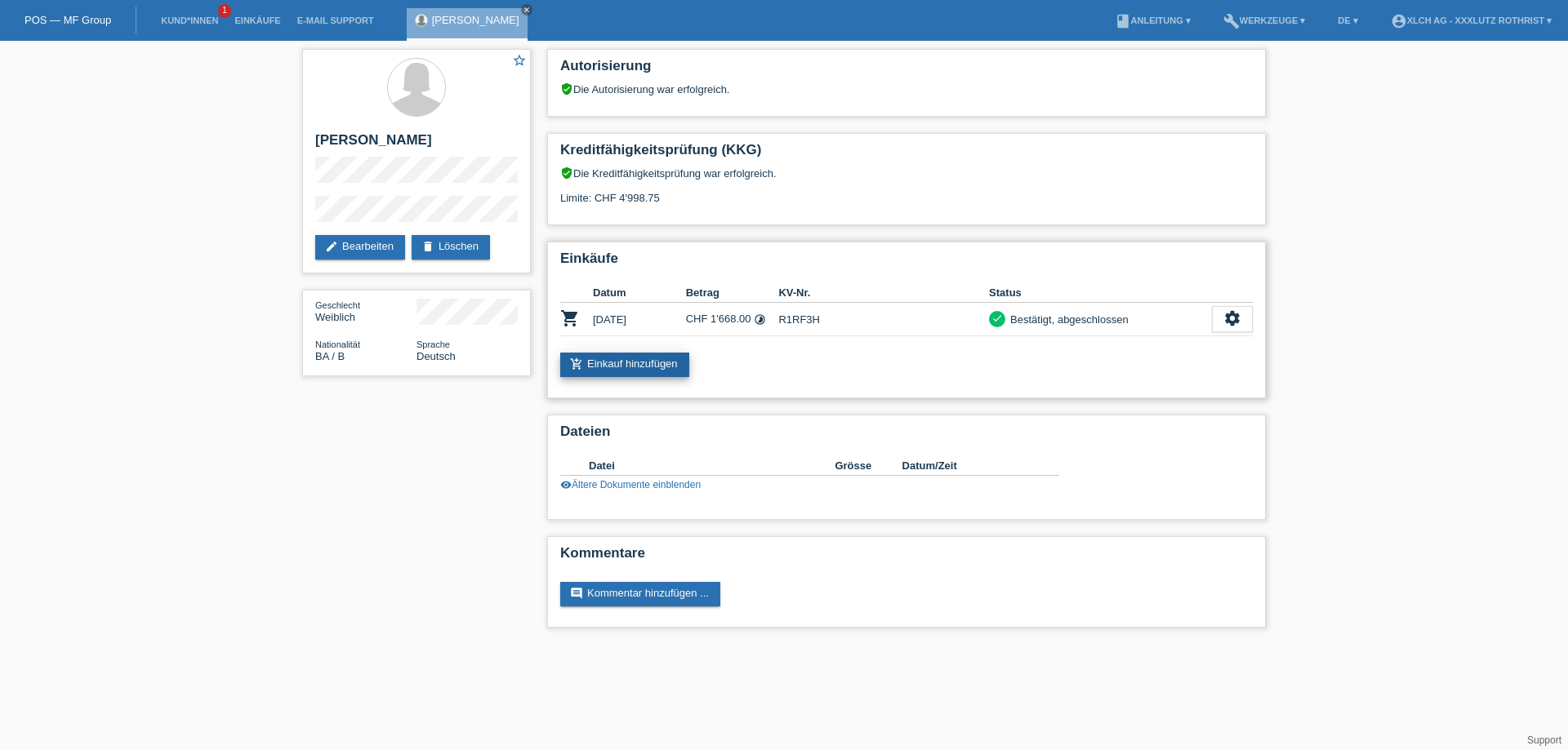
click at [660, 364] on link "add_shopping_cart Einkauf hinzufügen" at bounding box center [624, 365] width 129 height 25
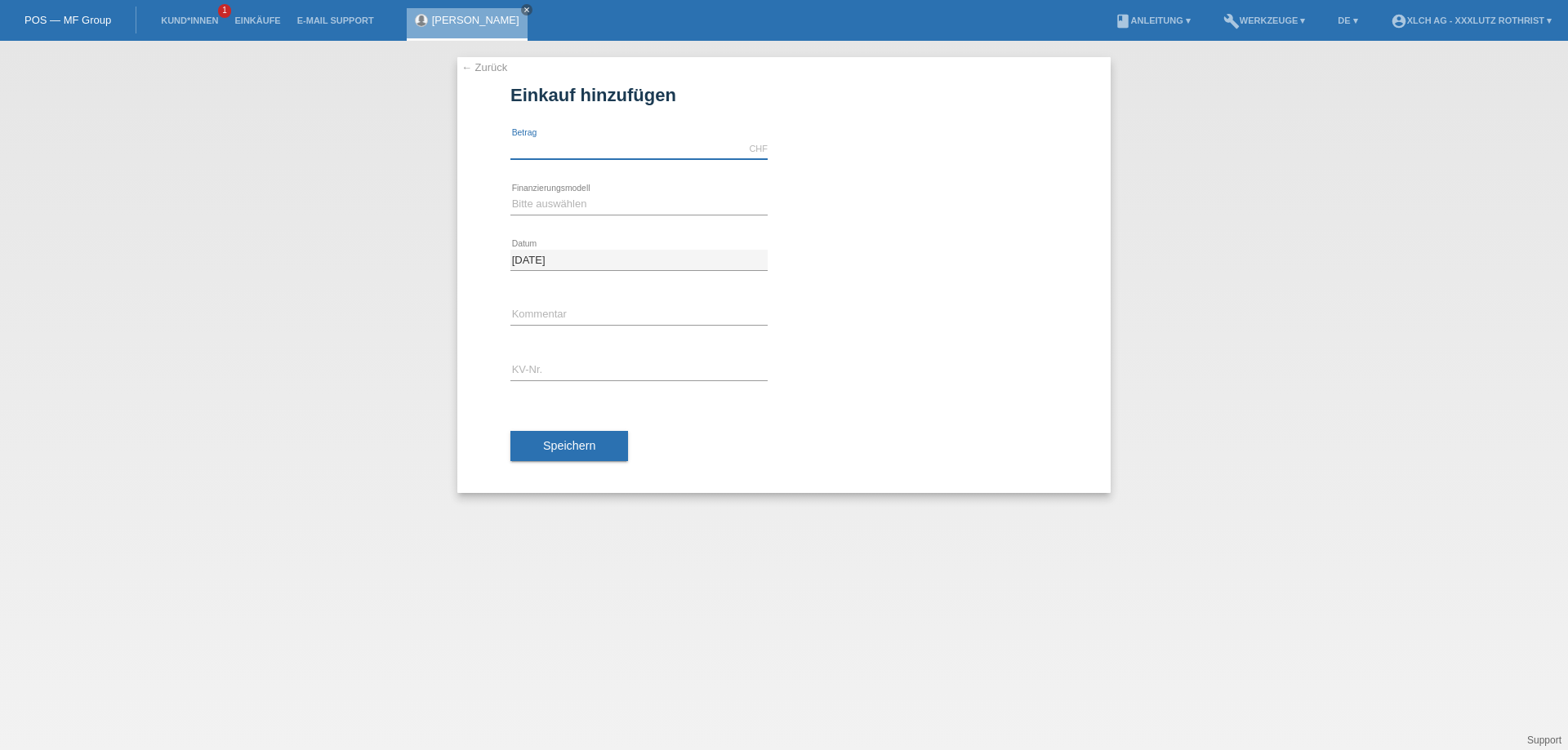
click at [539, 147] on input "text" at bounding box center [638, 149] width 257 height 20
type input "1195.65"
click at [599, 198] on select "Bitte auswählen Kauf auf Rechnung mit Teilzahlungsoption Fixe Raten - Zinsübern…" at bounding box center [638, 204] width 257 height 20
select select "108"
click at [510, 194] on select "Bitte auswählen Kauf auf Rechnung mit Teilzahlungsoption Fixe Raten - Zinsübern…" at bounding box center [638, 204] width 257 height 20
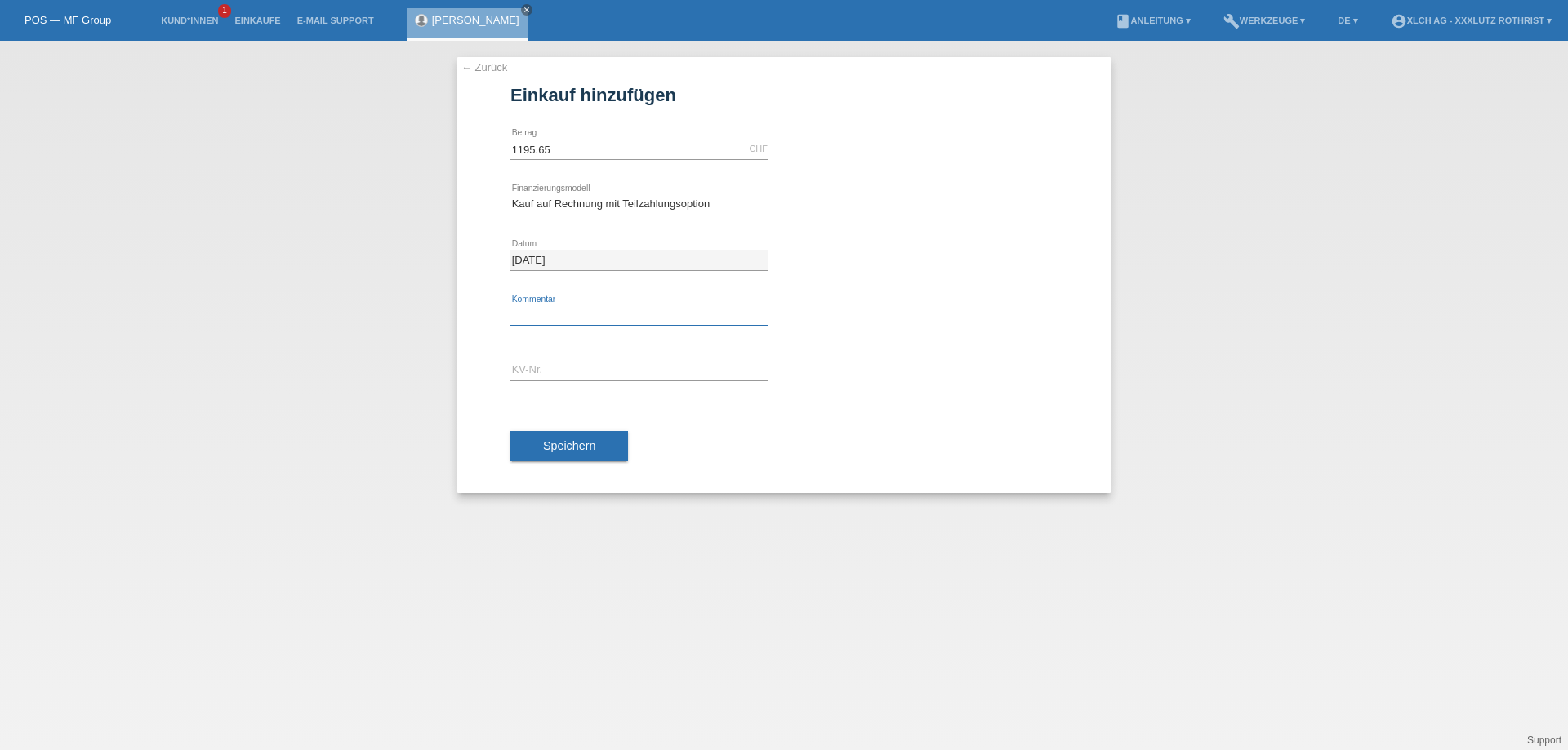
click at [554, 312] on input "text" at bounding box center [638, 315] width 257 height 20
type input "Finanziert durch 351m"
click at [589, 368] on input "text" at bounding box center [638, 371] width 257 height 20
type input "R1SJJ5"
click at [544, 448] on span "Speichern" at bounding box center [569, 446] width 53 height 13
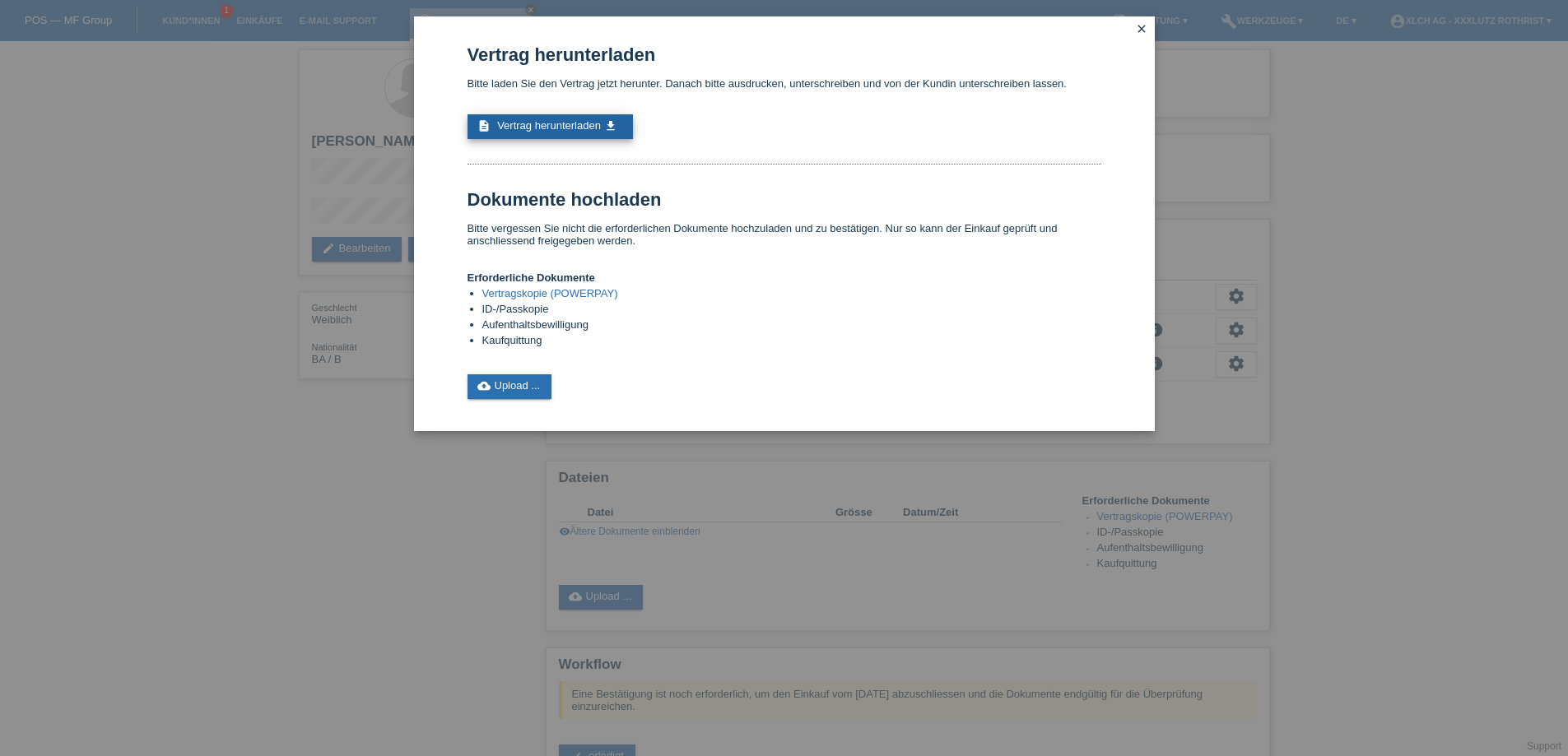
click at [558, 137] on link "description Vertrag herunterladen get_app" at bounding box center [550, 127] width 165 height 25
click at [1137, 26] on icon "close" at bounding box center [1141, 29] width 13 height 13
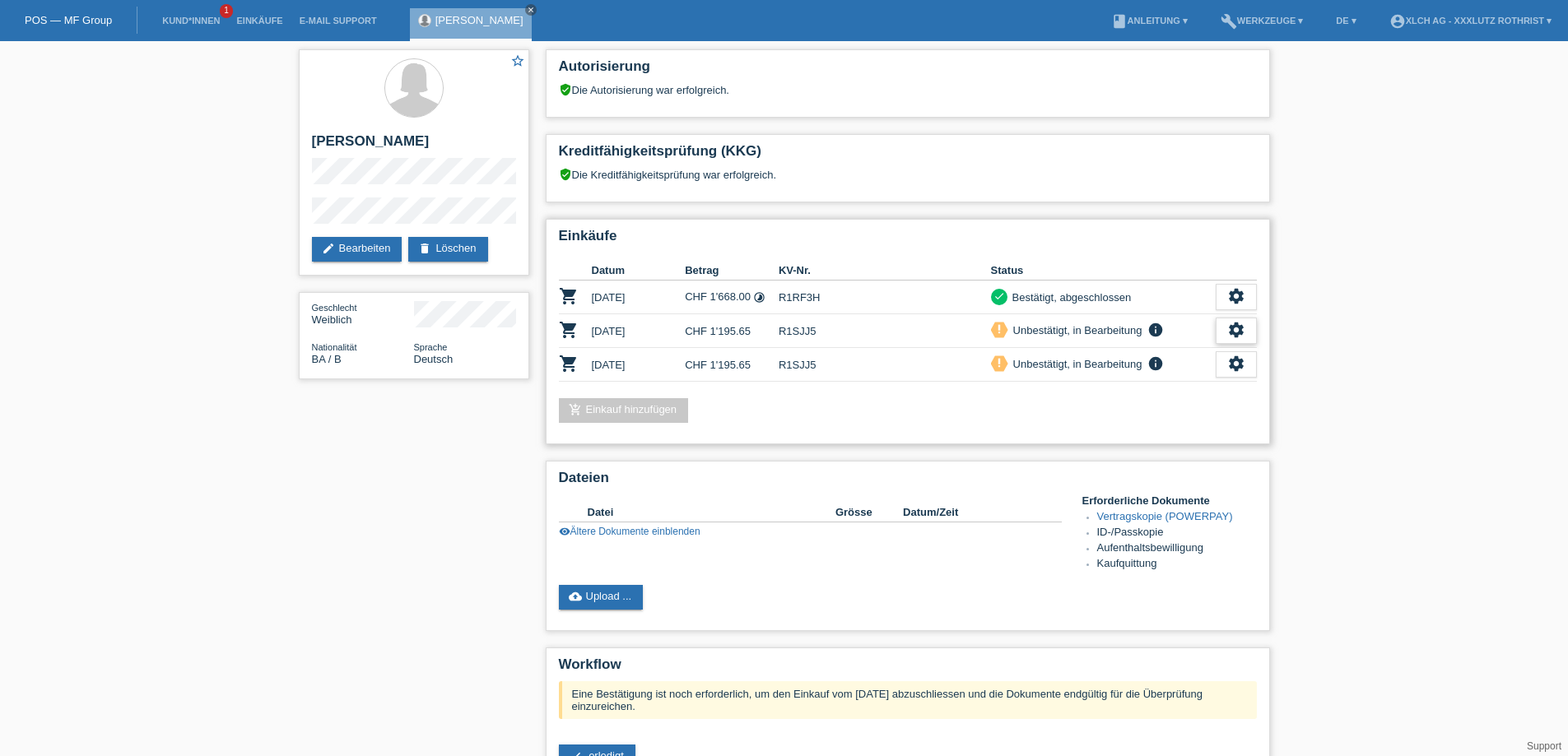
click at [1235, 329] on icon "settings" at bounding box center [1236, 330] width 18 height 18
click at [1146, 427] on span "Kundin ist vom Kauf zurückgetreten..." at bounding box center [1186, 433] width 238 height 20
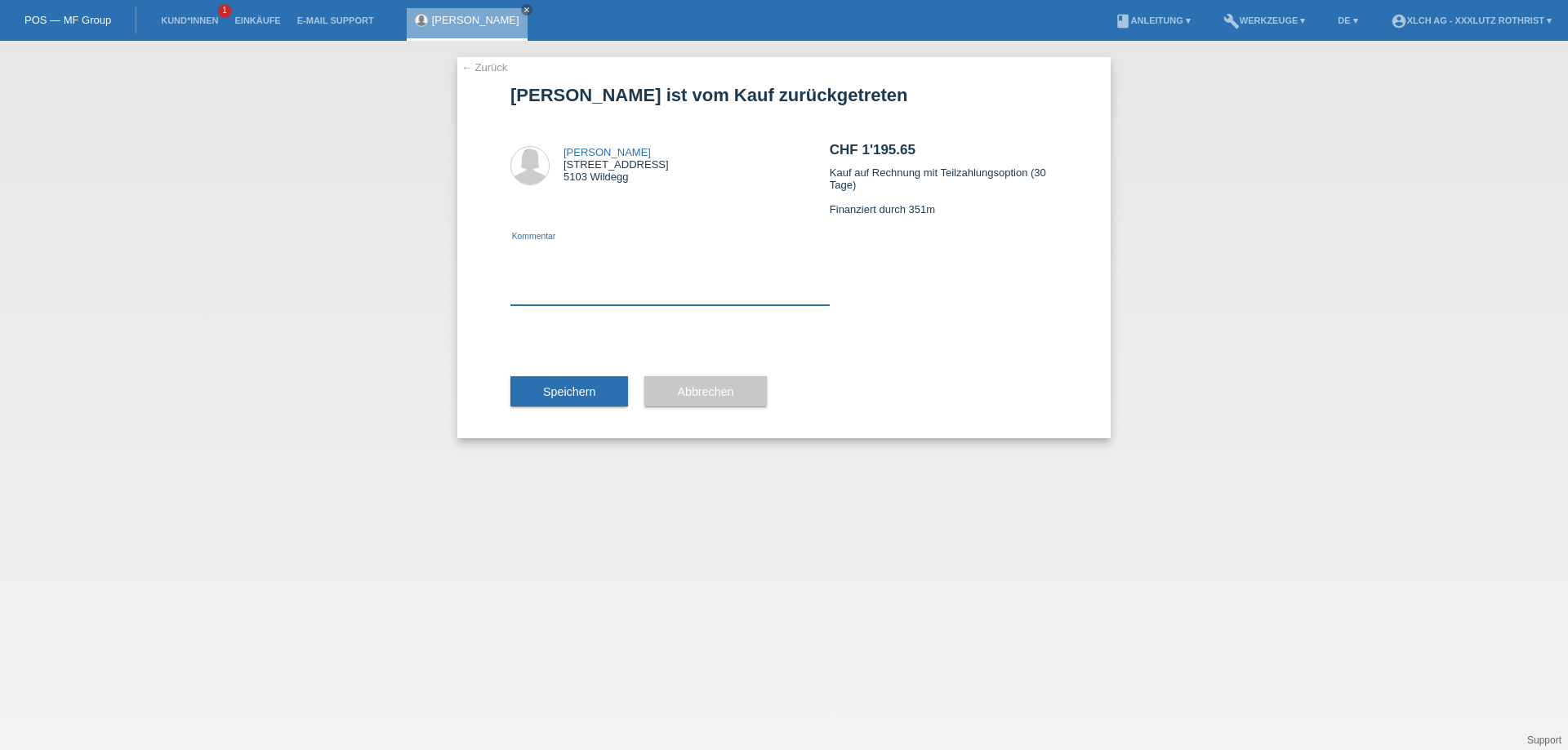
click at [629, 287] on textarea at bounding box center [669, 274] width 319 height 63
type textarea "Doppelerfassung."
click at [580, 383] on button "Speichern" at bounding box center [569, 391] width 117 height 31
